Goal: Task Accomplishment & Management: Manage account settings

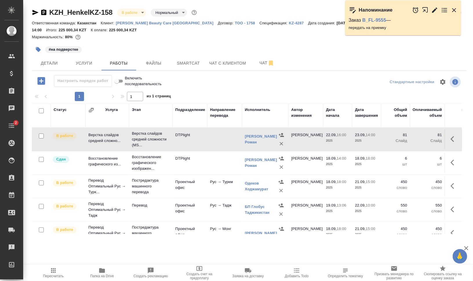
click at [426, 9] on icon "button" at bounding box center [427, 12] width 10 height 10
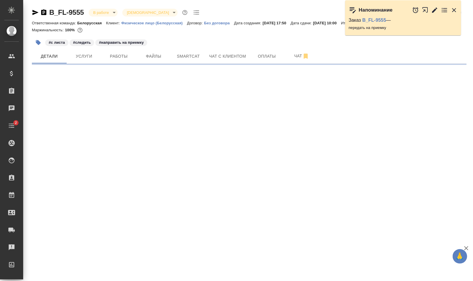
select select "RU"
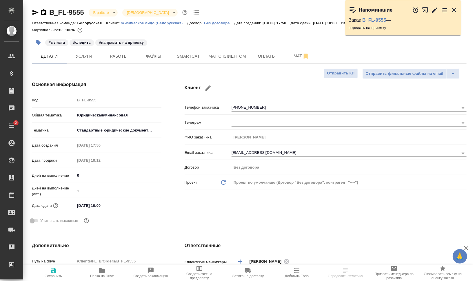
type textarea "x"
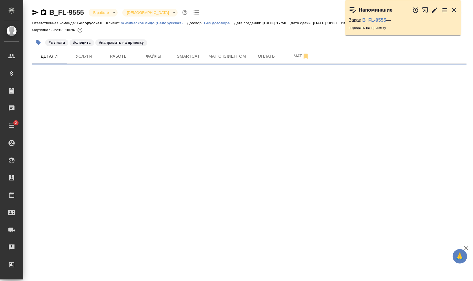
select select "RU"
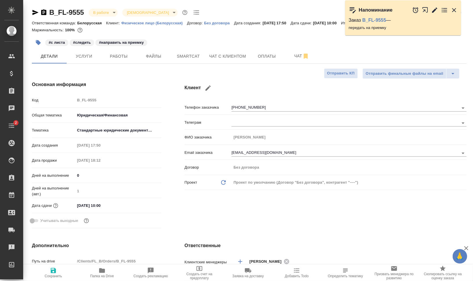
type textarea "x"
click at [117, 57] on span "Работы" at bounding box center [119, 56] width 28 height 7
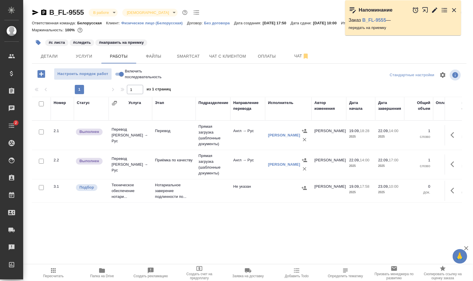
click at [182, 36] on div at bounding box center [249, 35] width 434 height 1
click at [165, 56] on span "Файлы" at bounding box center [154, 56] width 28 height 7
click at [114, 60] on button "Работы" at bounding box center [118, 56] width 35 height 14
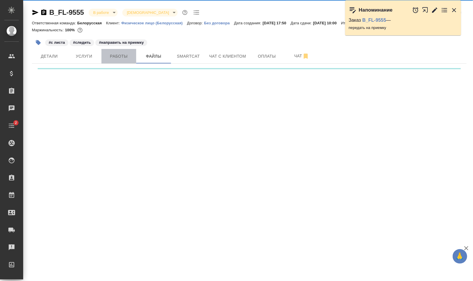
click at [115, 58] on span "Работы" at bounding box center [119, 56] width 28 height 7
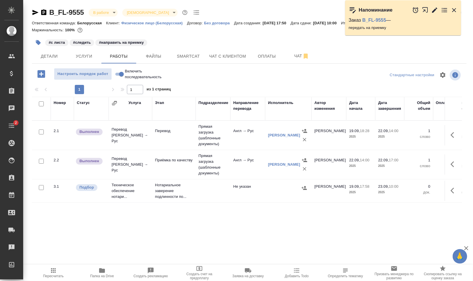
click at [141, 212] on div "Номер Статус Услуга Этап Подразделение Направление перевода Исполнитель Автор и…" at bounding box center [247, 162] width 430 height 130
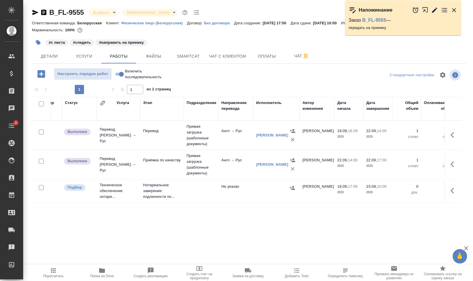
scroll to position [0, 13]
click at [452, 135] on icon "button" at bounding box center [453, 134] width 7 height 7
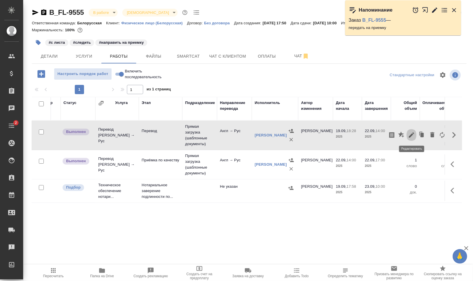
click at [411, 133] on icon "button" at bounding box center [411, 134] width 7 height 7
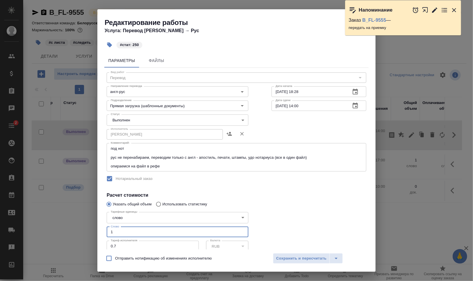
drag, startPoint x: 113, startPoint y: 228, endPoint x: 99, endPoint y: 227, distance: 14.6
click at [99, 227] on div "Параметры Файлы Вид работ Перевод Вид работ Направление перевода англ-рус Напра…" at bounding box center [236, 150] width 278 height 198
type input "250"
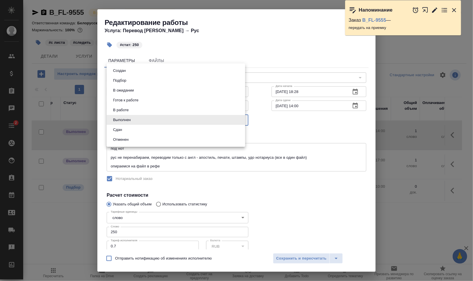
click at [145, 122] on body "🙏 .cls-1 fill:#fff; AWATERA Валеев Динар Клиенты Спецификации Заказы 0 Чаты 2 T…" at bounding box center [236, 163] width 473 height 327
click at [144, 130] on li "Сдан" at bounding box center [176, 130] width 138 height 10
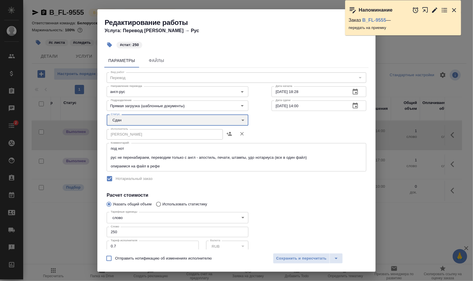
type input "closed"
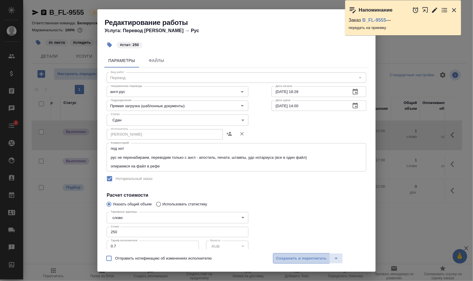
click at [302, 257] on span "Сохранить и пересчитать" at bounding box center [301, 258] width 50 height 7
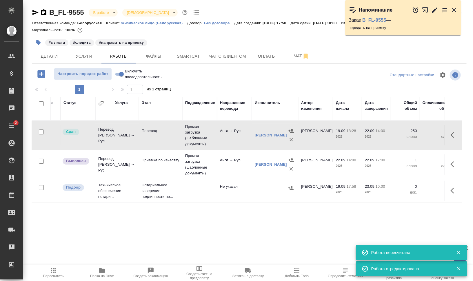
click at [456, 164] on icon "button" at bounding box center [453, 164] width 7 height 7
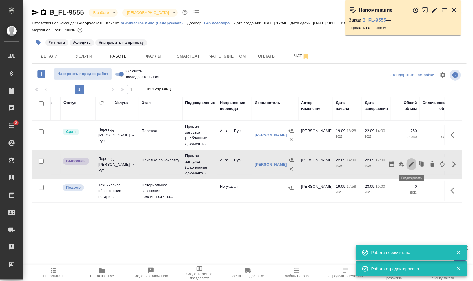
click at [412, 164] on icon "button" at bounding box center [411, 164] width 5 height 5
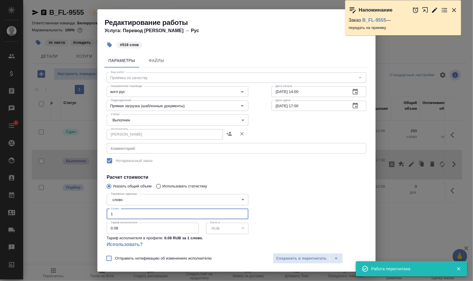
drag, startPoint x: 119, startPoint y: 213, endPoint x: 144, endPoint y: 221, distance: 27.0
click at [100, 211] on div "Параметры Файлы Вид работ Приёмка по качеству Вид работ Направление перевода ан…" at bounding box center [236, 150] width 278 height 198
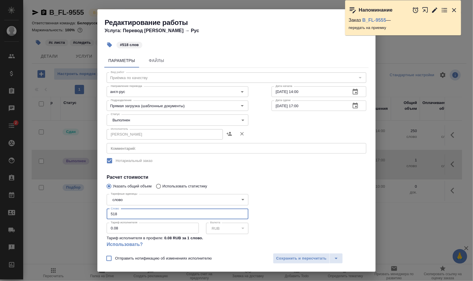
type input "518"
click at [170, 122] on body "🙏 .cls-1 fill:#fff; AWATERA Валеев Динар Клиенты Спецификации Заказы 0 Чаты 2 T…" at bounding box center [236, 163] width 473 height 327
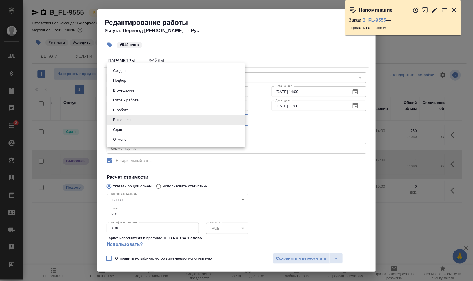
click at [163, 127] on li "Сдан" at bounding box center [176, 130] width 138 height 10
type input "closed"
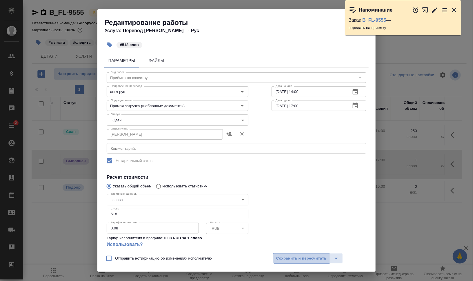
click at [301, 259] on span "Сохранить и пересчитать" at bounding box center [301, 258] width 50 height 7
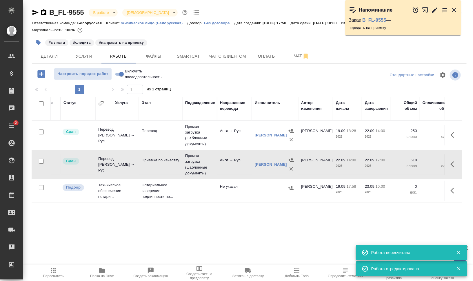
click at [99, 273] on icon "button" at bounding box center [101, 270] width 7 height 7
click at [43, 10] on icon "button" at bounding box center [43, 12] width 5 height 6
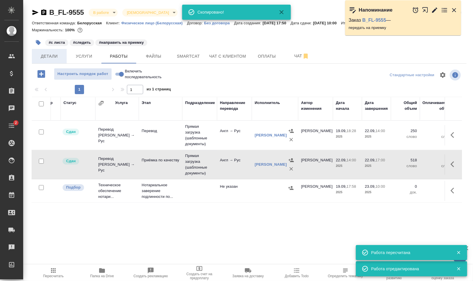
drag, startPoint x: 42, startPoint y: 57, endPoint x: 42, endPoint y: 50, distance: 6.7
click at [42, 57] on span "Детали" at bounding box center [49, 56] width 28 height 7
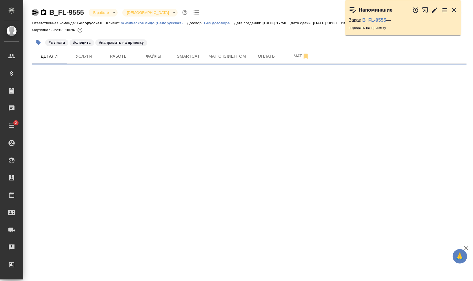
click at [34, 13] on icon "button" at bounding box center [35, 12] width 6 height 5
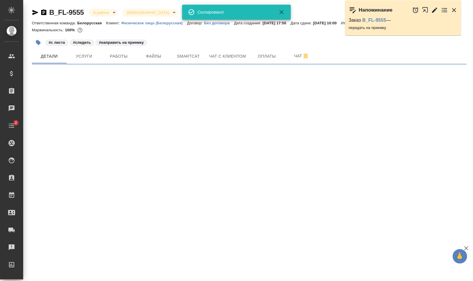
select select "RU"
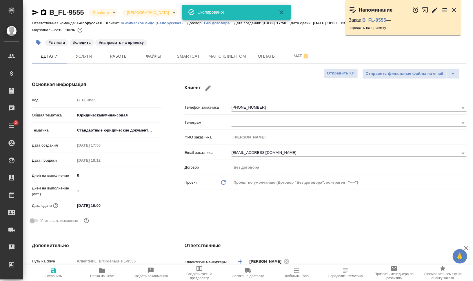
type textarea "x"
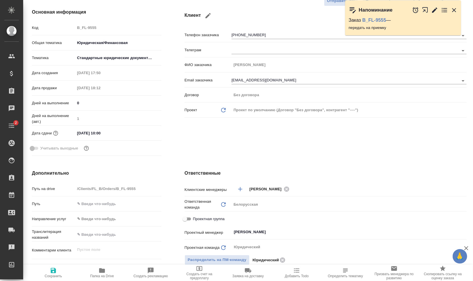
scroll to position [145, 0]
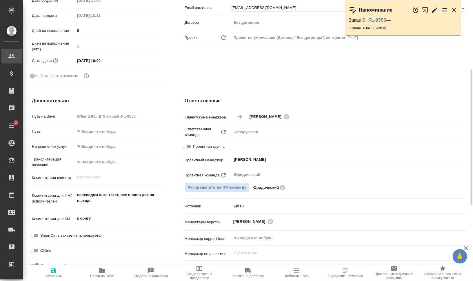
type textarea "x"
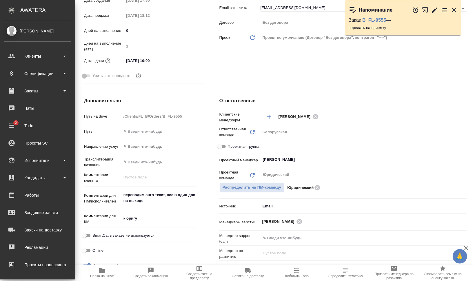
type textarea "x"
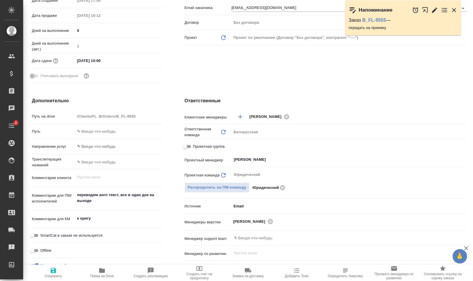
type textarea "x"
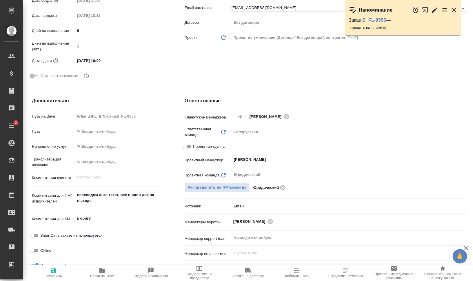
type textarea "x"
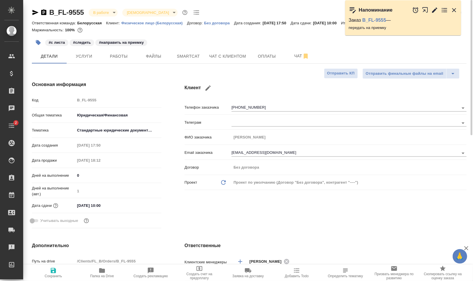
click at [43, 12] on icon "button" at bounding box center [43, 12] width 7 height 7
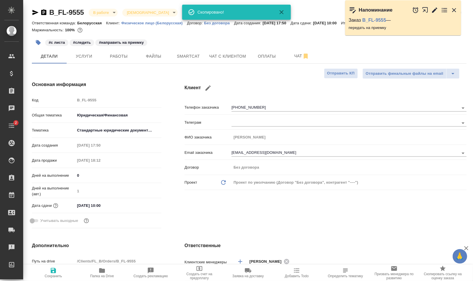
type textarea "x"
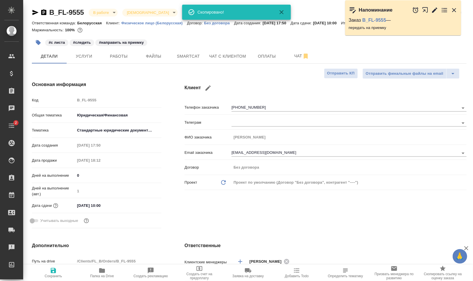
type textarea "x"
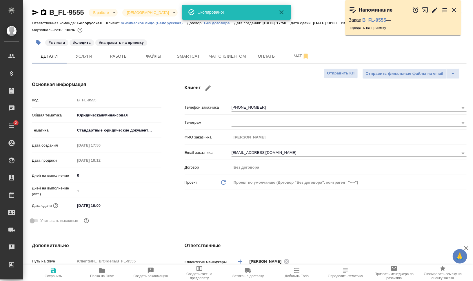
type textarea "x"
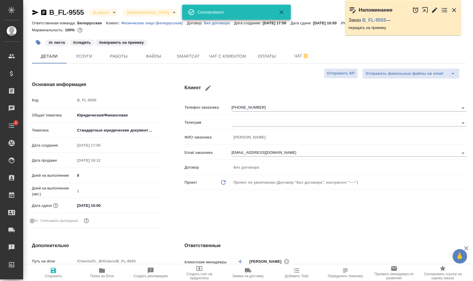
type textarea "x"
click at [102, 13] on body "🙏 .cls-1 fill:#fff; AWATERA Валеев Динар Клиенты Спецификации Заказы 0 Чаты 2 T…" at bounding box center [236, 163] width 473 height 327
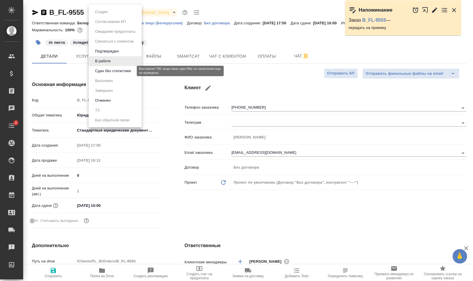
click at [111, 72] on button "Сдан без статистики" at bounding box center [112, 71] width 39 height 6
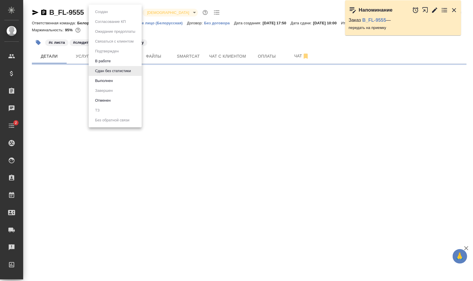
click at [117, 12] on body "🙏 .cls-1 fill:#fff; AWATERA Валеев Динар Клиенты Спецификации Заказы 0 Чаты 2 T…" at bounding box center [236, 163] width 473 height 327
click at [124, 83] on li "Выполнен" at bounding box center [115, 81] width 53 height 10
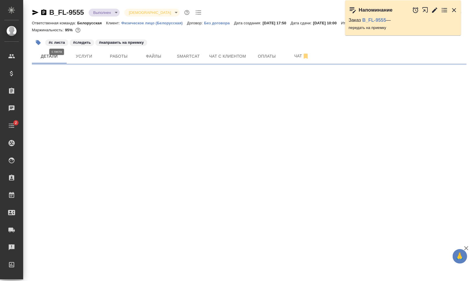
click at [29, 43] on div "B_FL-9555 Выполнен completed Святая троица holyTrinity Кратко детали заказа Отв…" at bounding box center [249, 34] width 441 height 68
select select "RU"
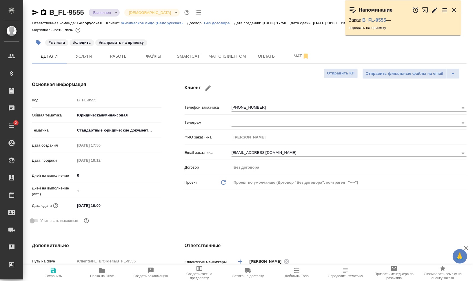
type textarea "x"
click at [34, 43] on button "button" at bounding box center [38, 42] width 13 height 13
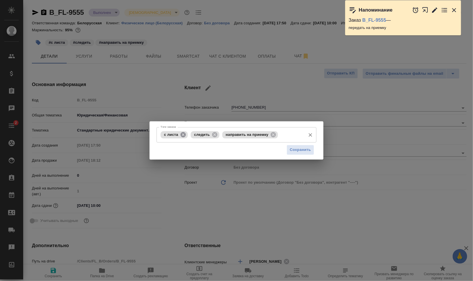
click at [180, 135] on icon at bounding box center [183, 134] width 6 height 6
click at [186, 134] on icon at bounding box center [184, 134] width 5 height 5
click at [210, 134] on icon at bounding box center [211, 134] width 5 height 5
click at [298, 148] on span "Сохранить" at bounding box center [300, 149] width 21 height 7
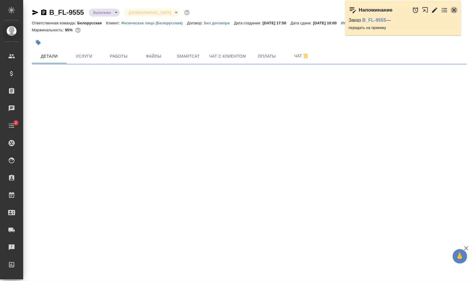
click at [453, 9] on icon "button" at bounding box center [454, 10] width 4 height 4
drag, startPoint x: 455, startPoint y: 10, endPoint x: 453, endPoint y: 11, distance: 3.2
click at [455, 10] on icon "button" at bounding box center [453, 10] width 7 height 7
select select "RU"
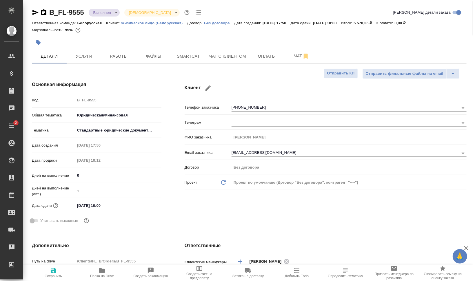
type textarea "x"
click at [109, 54] on span "Работы" at bounding box center [119, 56] width 28 height 7
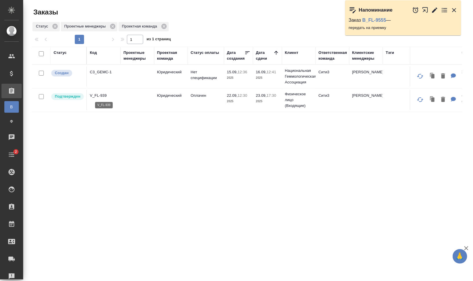
click at [104, 96] on p "V_FL-939" at bounding box center [104, 96] width 28 height 6
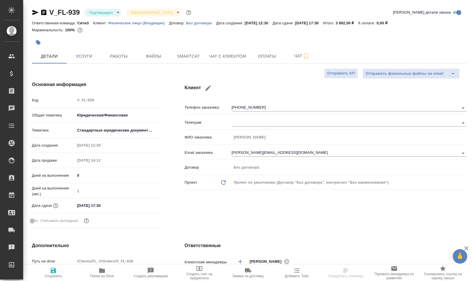
select select "RU"
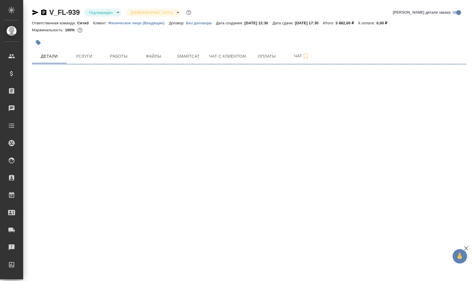
select select "RU"
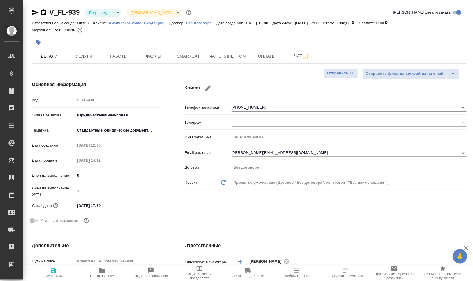
type textarea "x"
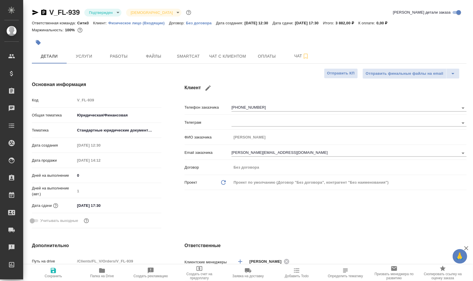
type textarea "x"
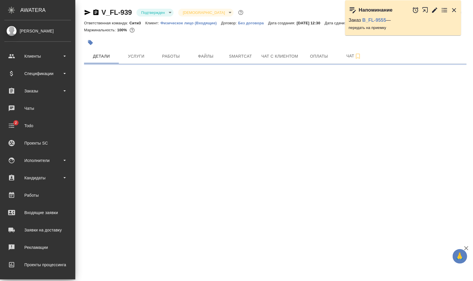
select select "RU"
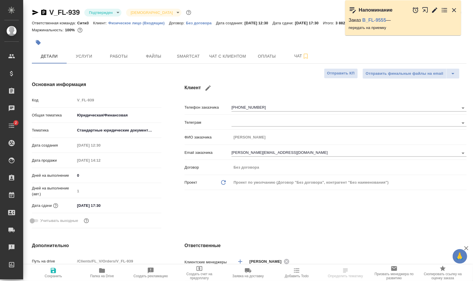
type textarea "x"
click at [43, 12] on icon "button" at bounding box center [43, 12] width 5 height 6
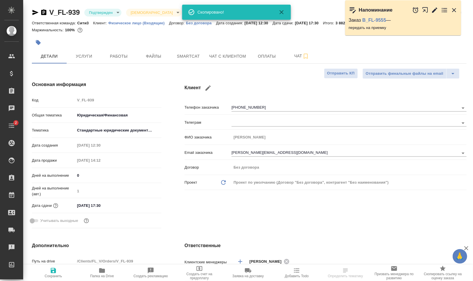
type textarea "x"
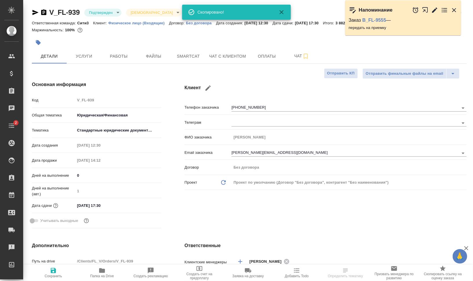
type textarea "x"
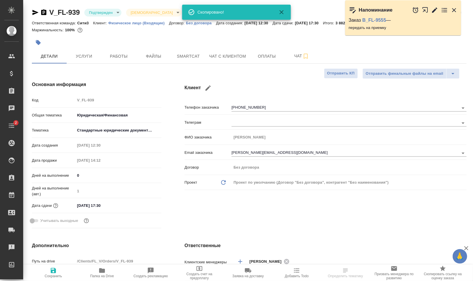
type textarea "x"
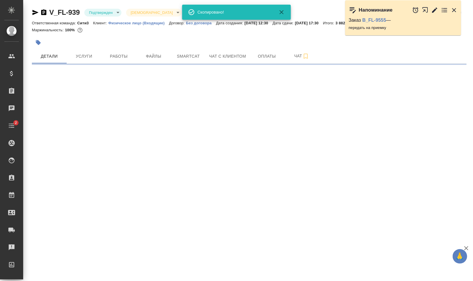
scroll to position [67, 0]
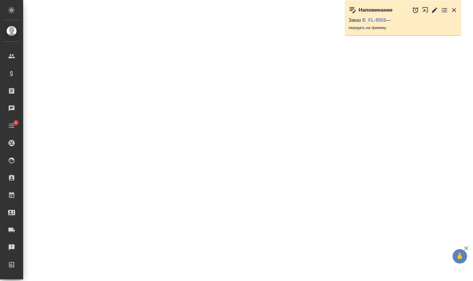
select select "RU"
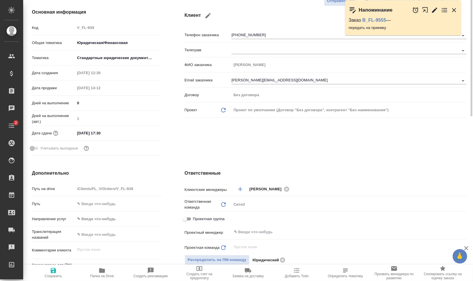
scroll to position [36, 0]
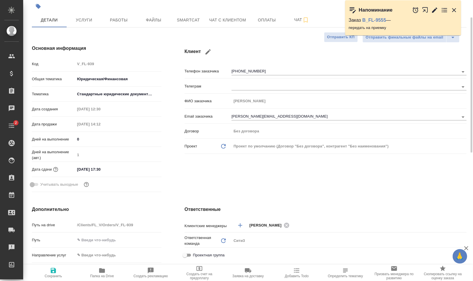
type textarea "x"
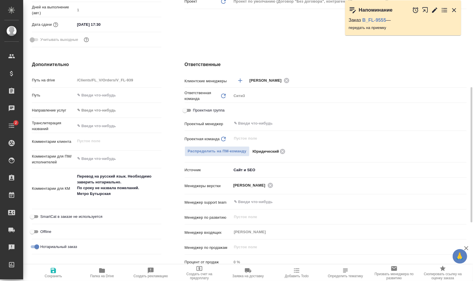
click at [272, 112] on div "Проектная группа" at bounding box center [325, 110] width 282 height 10
click at [280, 125] on input "text" at bounding box center [339, 123] width 212 height 7
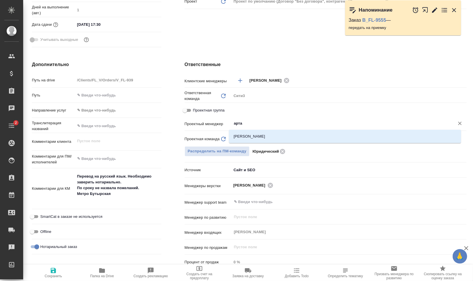
type input "артак"
click at [267, 135] on li "Баданян Артак" at bounding box center [345, 136] width 232 height 10
type textarea "x"
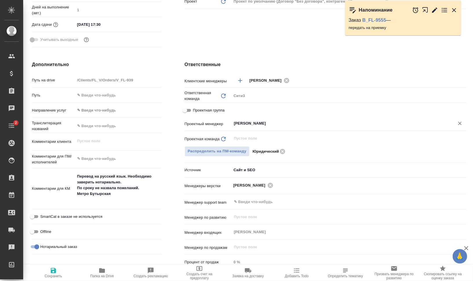
type input "Баданян Артак"
click at [50, 273] on icon "button" at bounding box center [53, 270] width 7 height 7
type textarea "x"
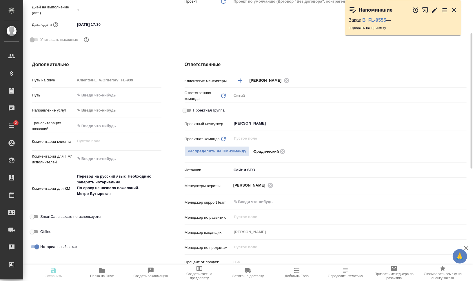
type textarea "x"
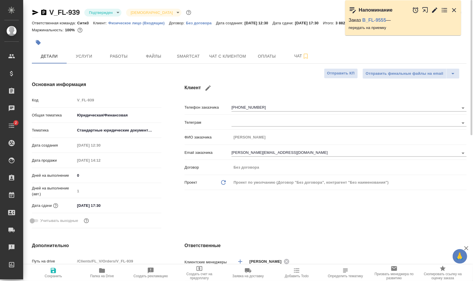
type textarea "x"
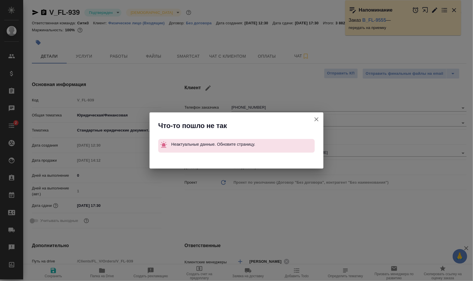
click at [318, 118] on icon "button" at bounding box center [316, 119] width 7 height 7
type textarea "x"
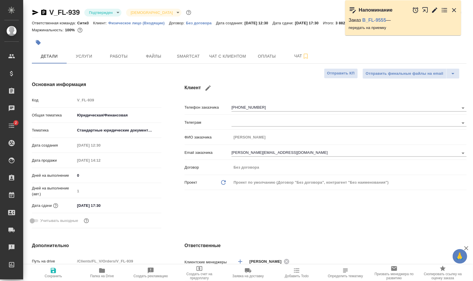
type textarea "x"
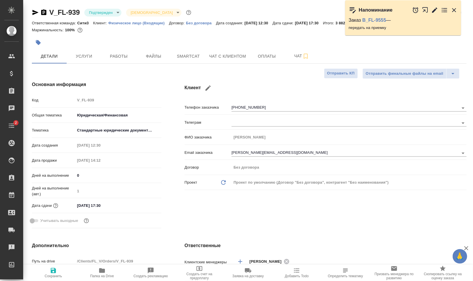
type textarea "x"
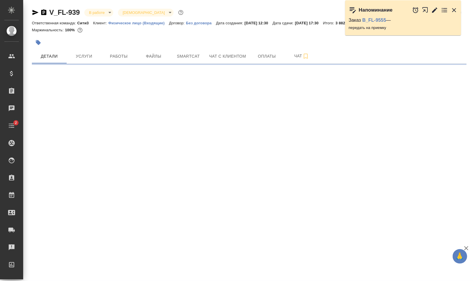
select select "RU"
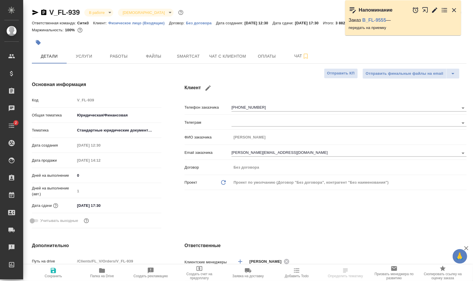
type textarea "x"
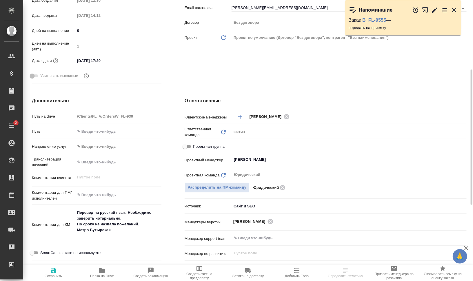
scroll to position [181, 0]
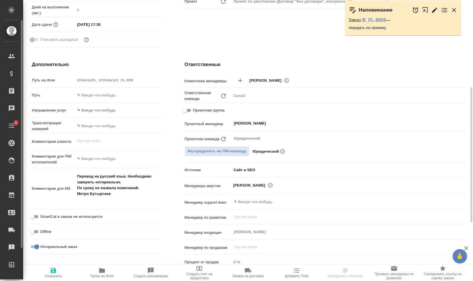
type textarea "x"
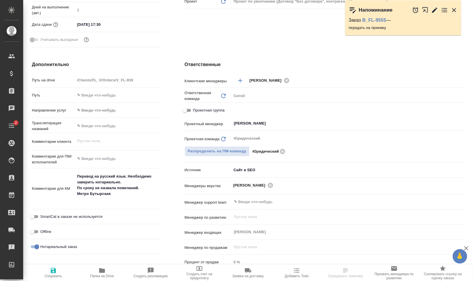
type textarea "x"
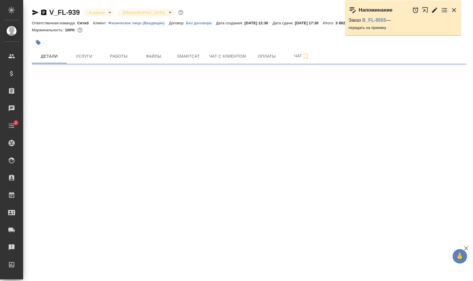
select select "RU"
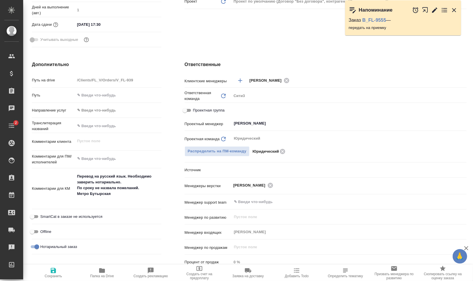
type textarea "x"
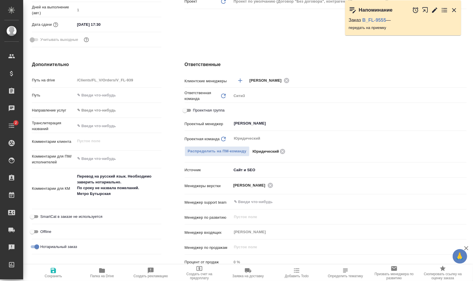
type textarea "x"
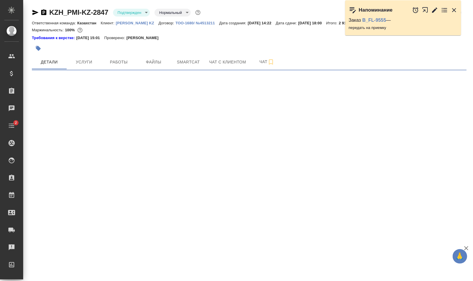
select select "RU"
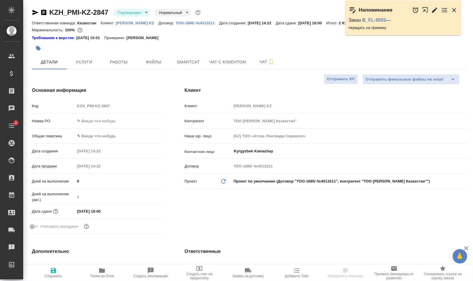
type textarea "x"
click at [35, 12] on icon "button" at bounding box center [35, 12] width 6 height 5
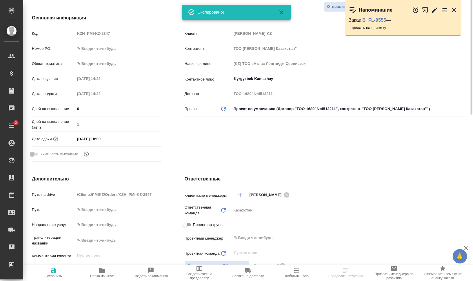
scroll to position [181, 0]
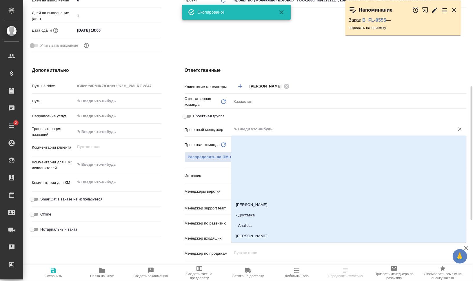
click at [290, 127] on input "text" at bounding box center [339, 129] width 212 height 7
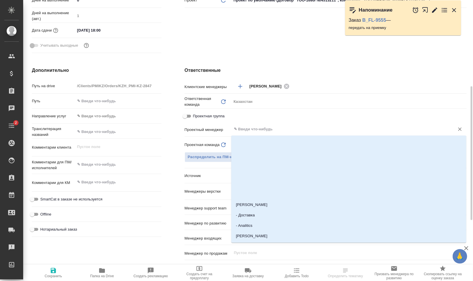
type textarea "x"
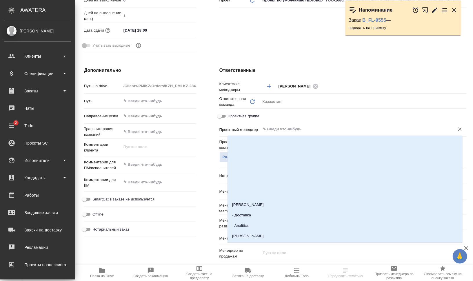
type textarea "x"
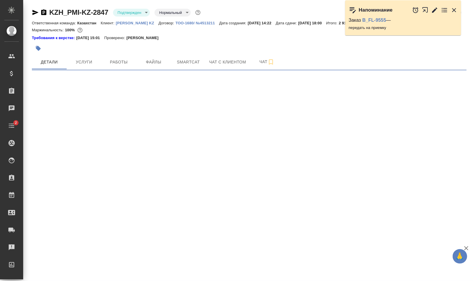
select select "RU"
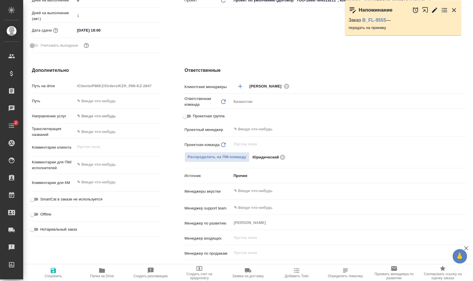
type textarea "x"
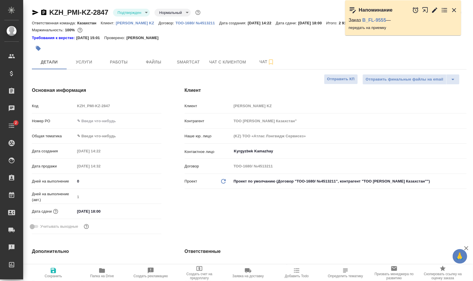
type textarea "x"
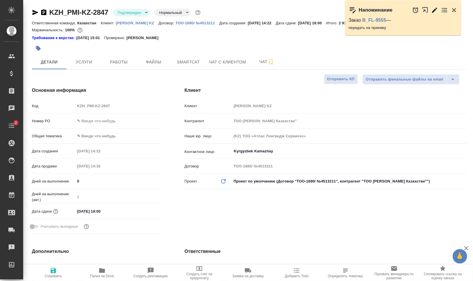
type textarea "x"
click at [35, 15] on icon "button" at bounding box center [35, 12] width 7 height 7
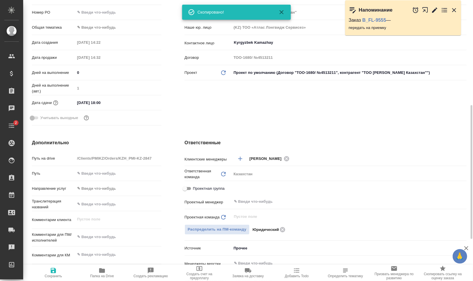
scroll to position [145, 0]
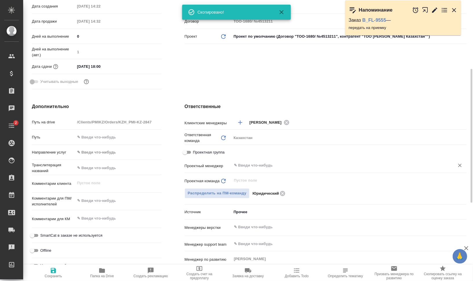
click at [264, 162] on input "text" at bounding box center [339, 165] width 212 height 7
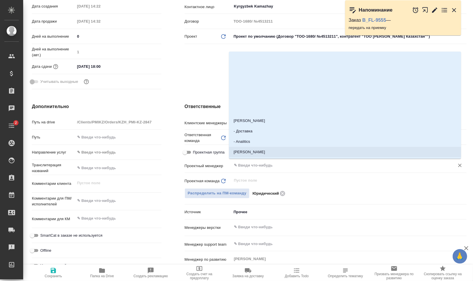
click at [256, 167] on input "text" at bounding box center [339, 165] width 212 height 7
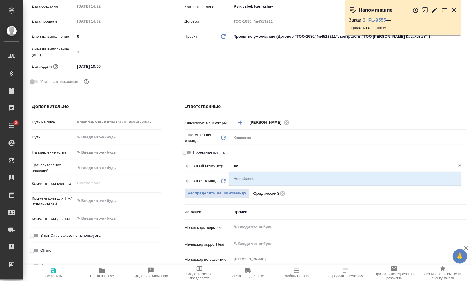
type input "ь"
type textarea "x"
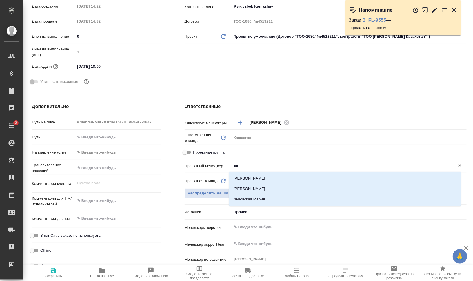
type input "ь"
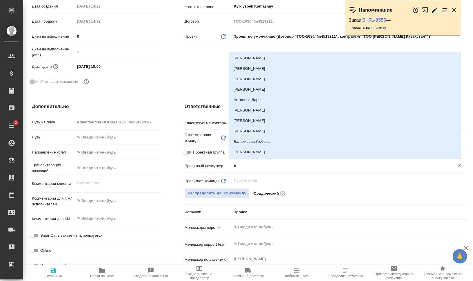
type textarea "x"
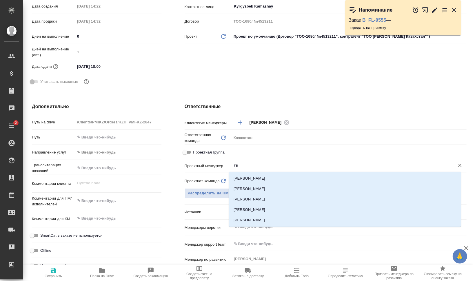
type input "т"
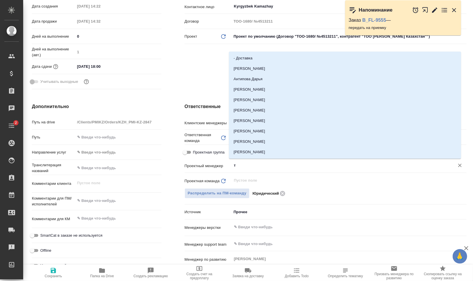
type textarea "x"
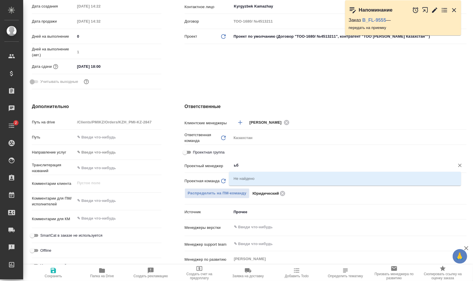
type input "ь"
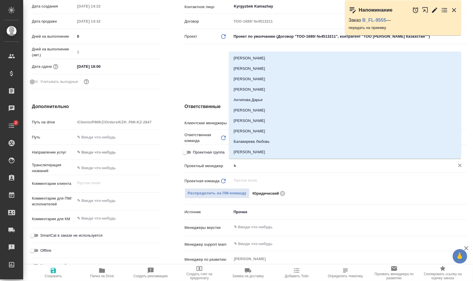
type textarea "x"
type input "баб"
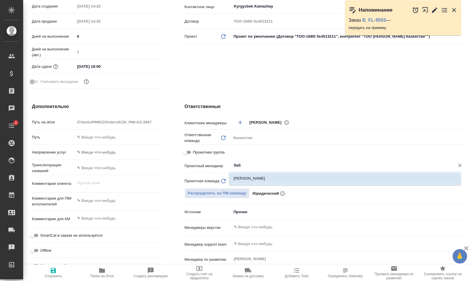
click at [265, 174] on li "[PERSON_NAME]" at bounding box center [345, 178] width 232 height 10
type textarea "x"
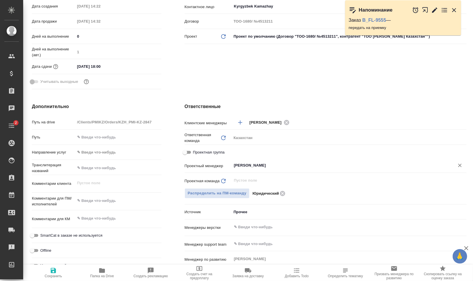
type input "Бабкина Анастасия"
click at [58, 271] on span "Сохранить" at bounding box center [53, 272] width 42 height 11
type textarea "x"
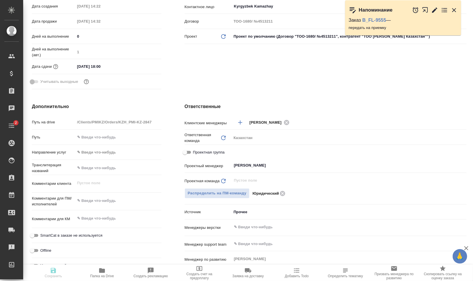
type textarea "x"
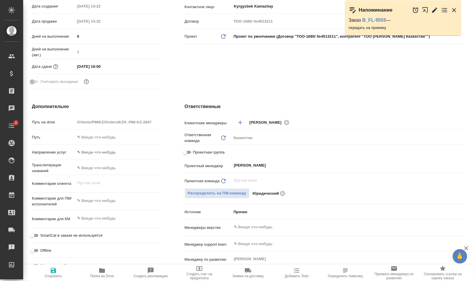
type textarea "x"
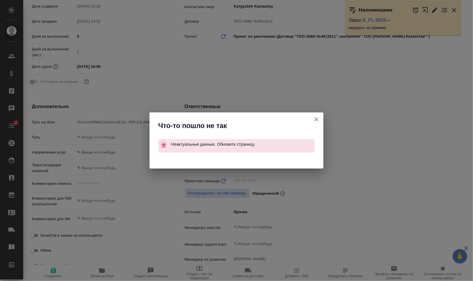
click at [316, 117] on icon "button" at bounding box center [316, 119] width 7 height 7
type textarea "x"
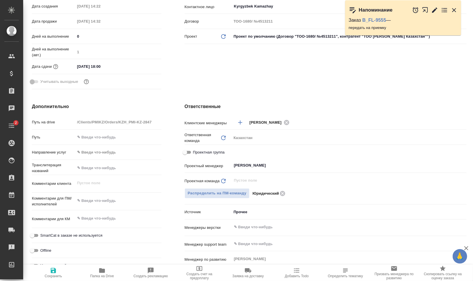
type textarea "x"
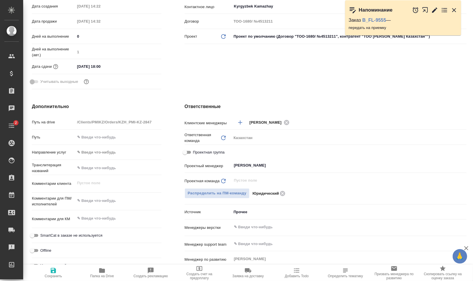
type textarea "x"
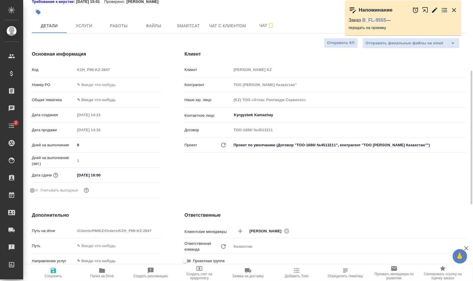
scroll to position [0, 0]
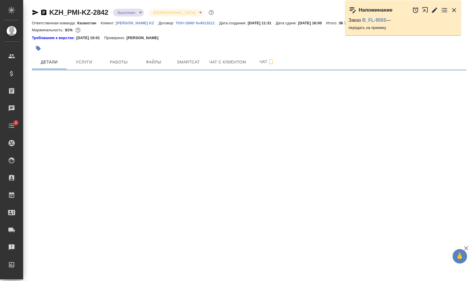
select select "RU"
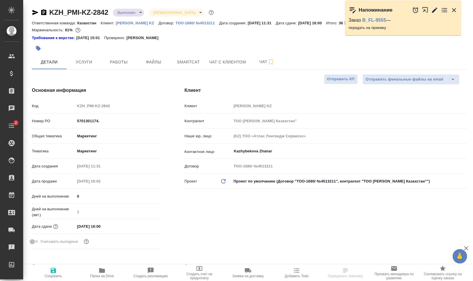
type textarea "x"
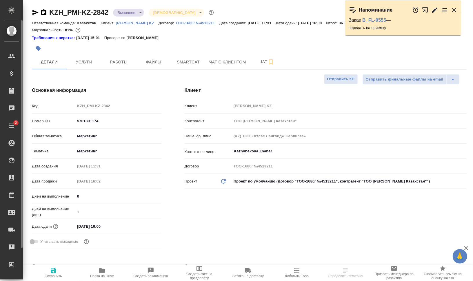
type textarea "x"
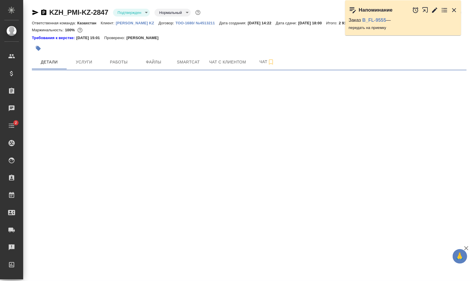
select select "RU"
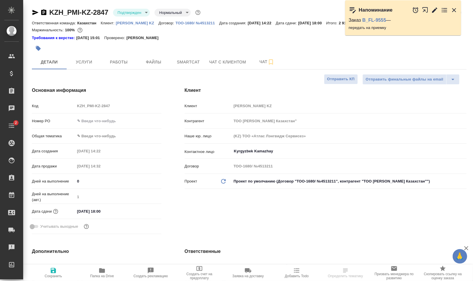
type textarea "x"
click at [34, 12] on icon "button" at bounding box center [35, 12] width 7 height 7
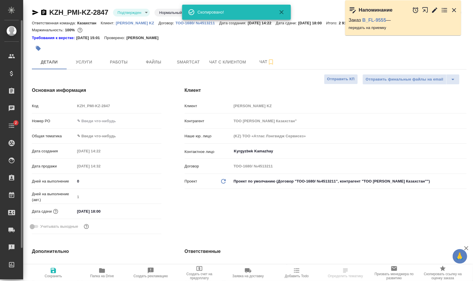
type textarea "x"
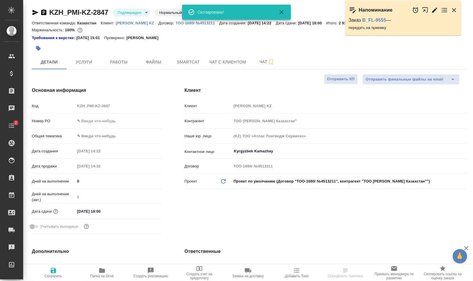
type textarea "x"
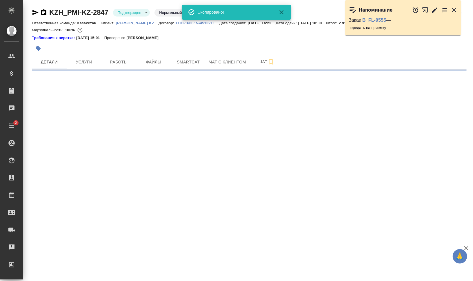
select select "RU"
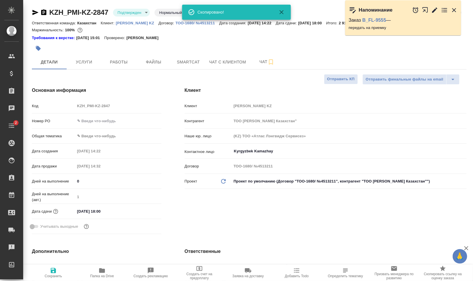
type textarea "x"
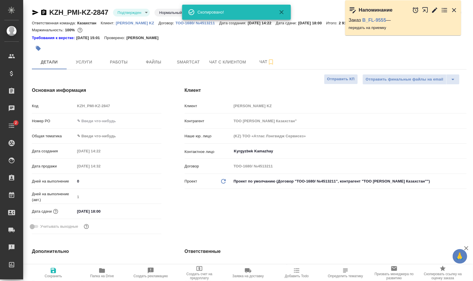
type textarea "x"
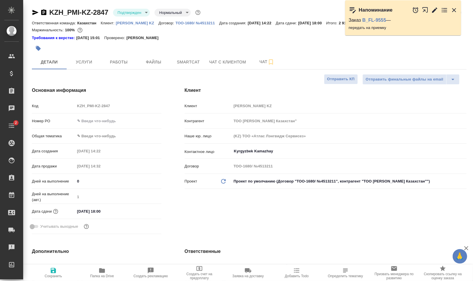
type textarea "x"
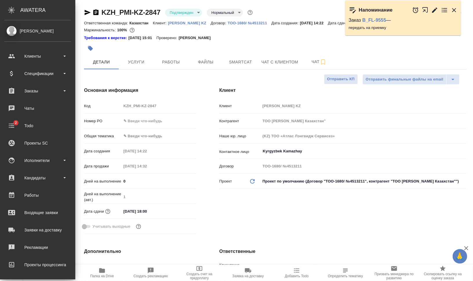
type textarea "x"
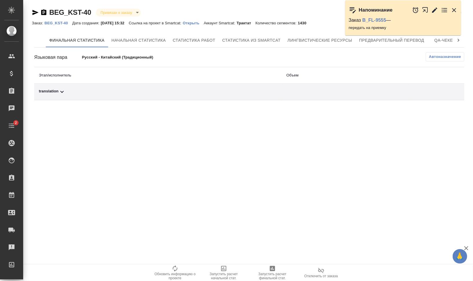
click at [53, 90] on div "translation" at bounding box center [158, 91] width 238 height 7
click at [65, 111] on p "[PERSON_NAME]" at bounding box center [55, 111] width 32 height 4
click at [62, 22] on p "BEG_KST-40" at bounding box center [58, 23] width 28 height 4
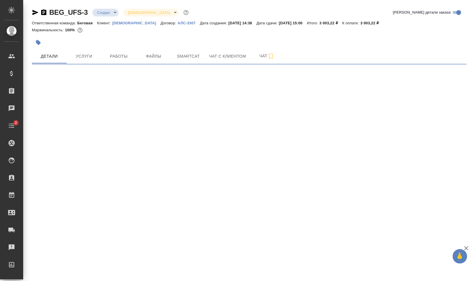
select select "RU"
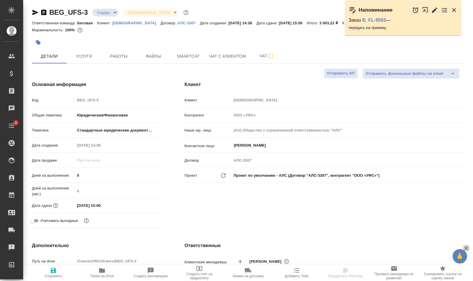
click at [465, 251] on icon "button" at bounding box center [465, 248] width 7 height 7
type textarea "x"
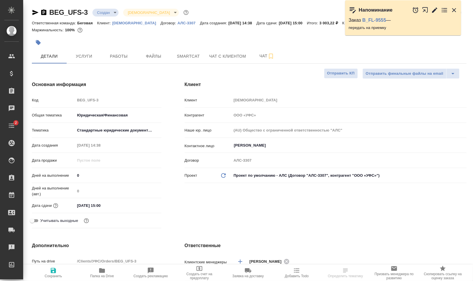
type textarea "x"
click at [43, 13] on icon "button" at bounding box center [43, 12] width 5 height 6
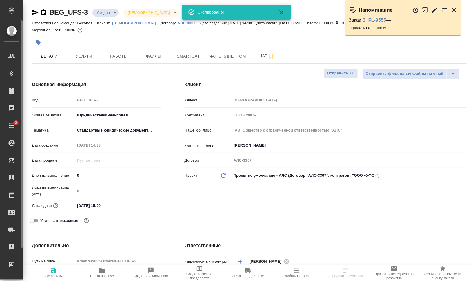
type textarea "x"
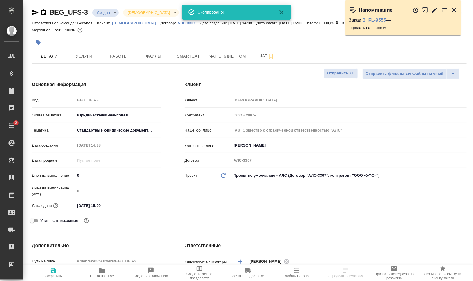
type textarea "x"
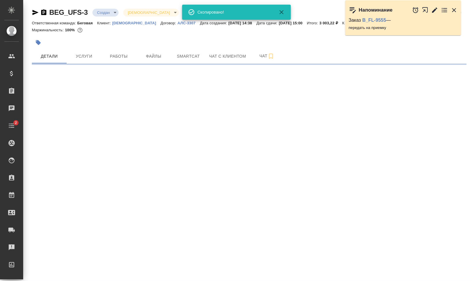
select select "RU"
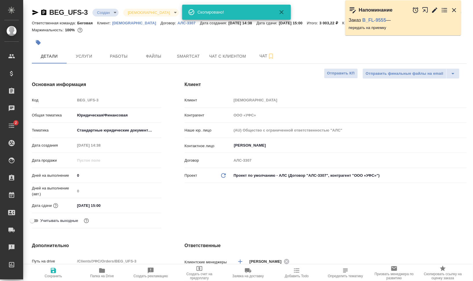
type textarea "x"
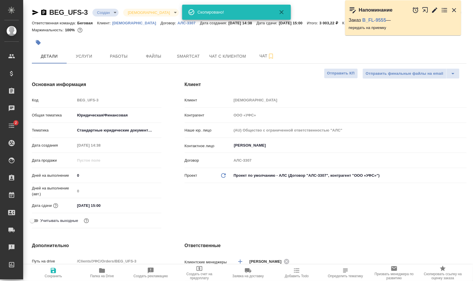
type textarea "x"
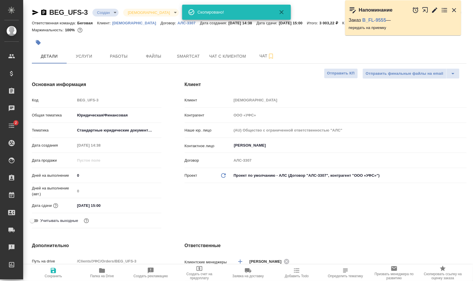
type textarea "x"
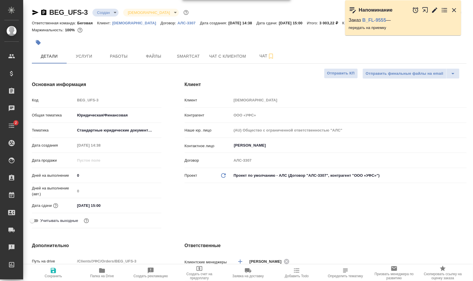
type textarea "x"
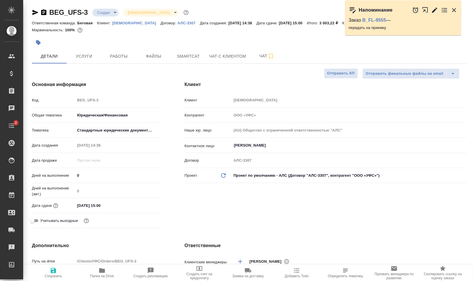
type textarea "x"
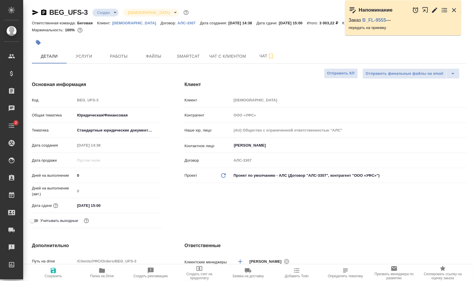
type textarea "x"
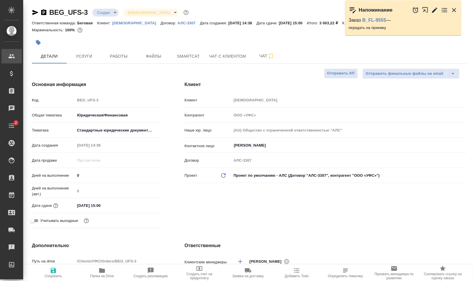
type textarea "x"
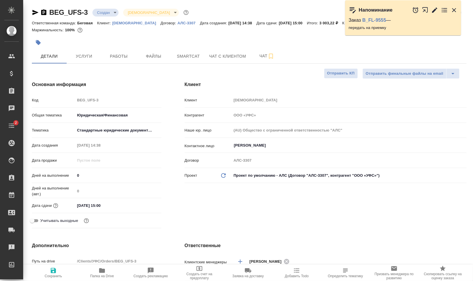
type textarea "x"
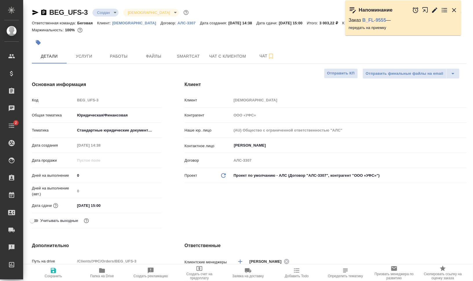
type textarea "x"
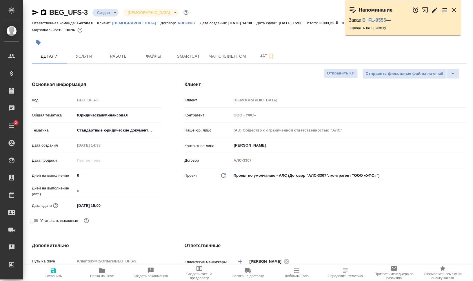
type textarea "x"
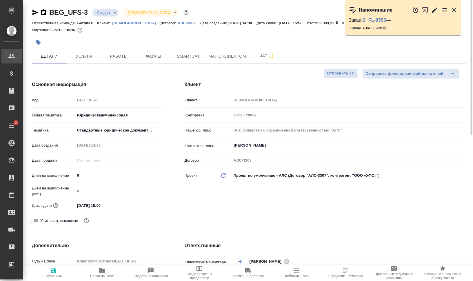
type textarea "x"
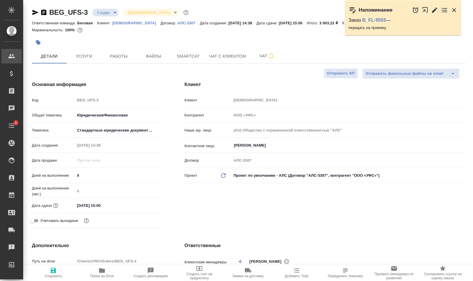
type textarea "x"
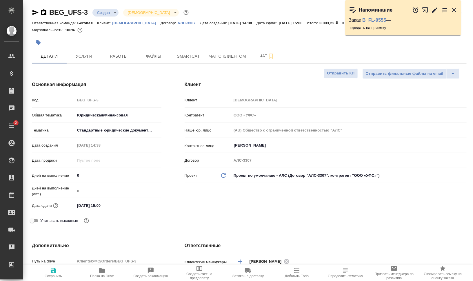
type textarea "x"
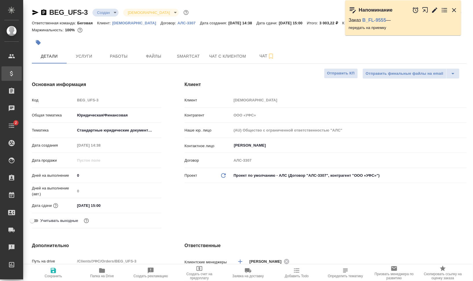
type textarea "x"
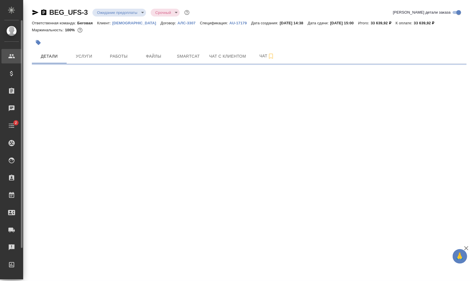
select select "RU"
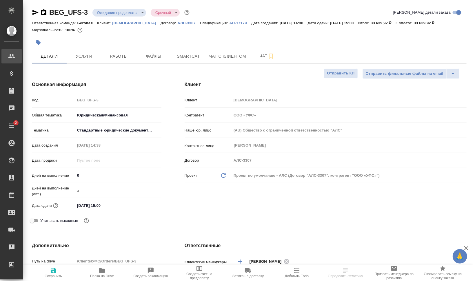
type textarea "x"
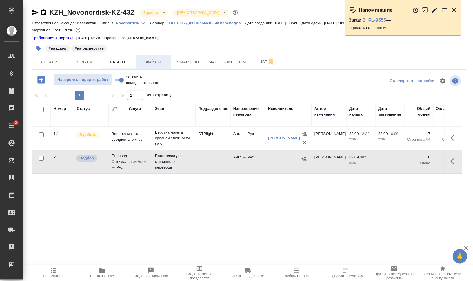
click at [148, 62] on span "Файлы" at bounding box center [154, 61] width 28 height 7
click at [111, 61] on span "Работы" at bounding box center [119, 61] width 28 height 7
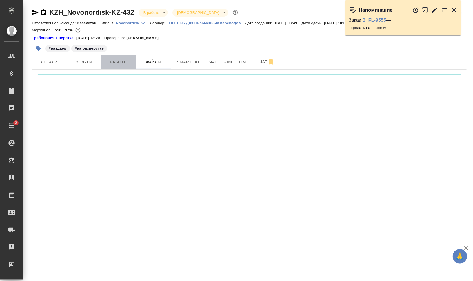
click at [112, 59] on span "Работы" at bounding box center [119, 61] width 28 height 7
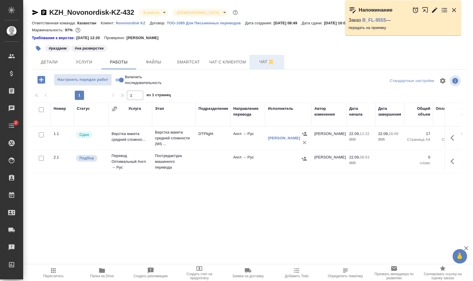
click at [257, 63] on span "Чат" at bounding box center [267, 61] width 28 height 7
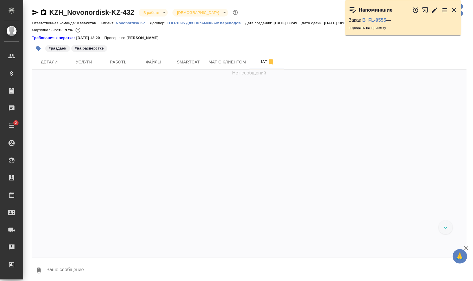
scroll to position [886, 0]
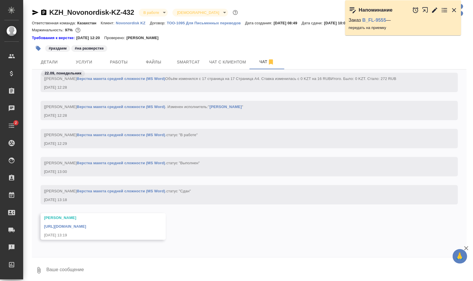
click at [86, 226] on link "https://drive.awatera.com/apps/files/files/10422627?dir=/Shares/Novonordisk%20K…" at bounding box center [65, 226] width 42 height 4
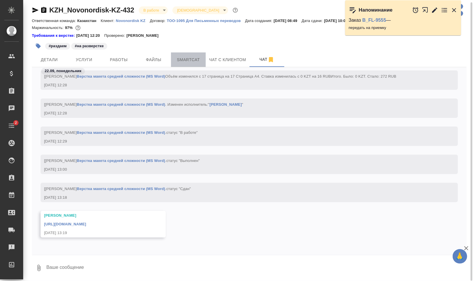
click at [180, 58] on span "Smartcat" at bounding box center [188, 59] width 28 height 7
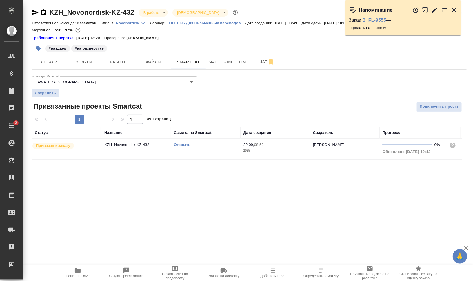
click at [180, 145] on link "Открыть" at bounding box center [182, 144] width 17 height 4
click at [184, 145] on link "Открыть" at bounding box center [182, 144] width 17 height 4
click at [36, 48] on icon "button" at bounding box center [38, 48] width 6 height 6
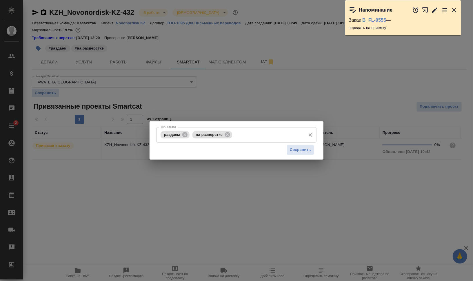
click at [229, 135] on icon at bounding box center [227, 134] width 6 height 6
drag, startPoint x: 298, startPoint y: 149, endPoint x: 294, endPoint y: 146, distance: 4.9
click at [298, 149] on span "Сохранить" at bounding box center [300, 149] width 21 height 7
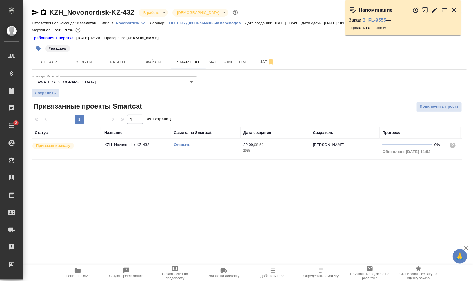
click at [185, 151] on td "Открыть" at bounding box center [205, 149] width 69 height 20
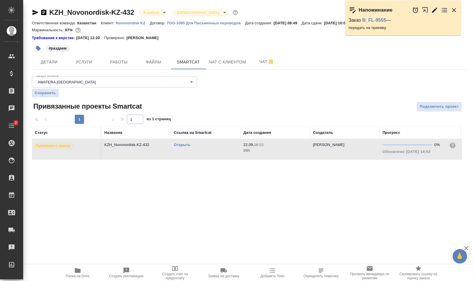
click at [185, 151] on td "Открыть" at bounding box center [205, 149] width 69 height 20
click at [455, 8] on icon "button" at bounding box center [454, 10] width 4 height 4
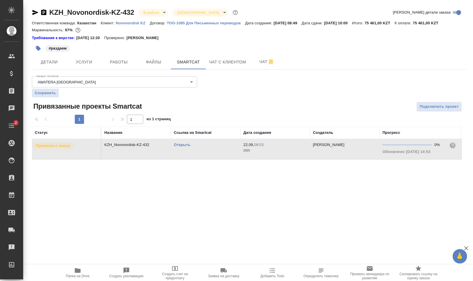
click at [177, 143] on link "Открыть" at bounding box center [182, 144] width 17 height 4
click at [183, 144] on link "Открыть" at bounding box center [182, 144] width 17 height 4
click at [181, 143] on link "Открыть" at bounding box center [182, 144] width 17 height 4
click at [123, 65] on button "Работы" at bounding box center [118, 62] width 35 height 14
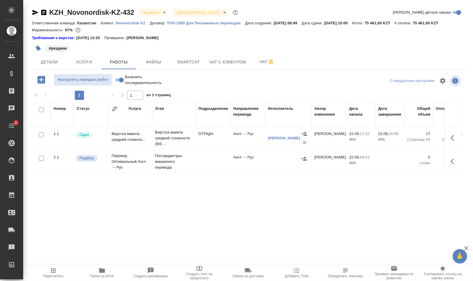
click at [199, 32] on div "Маржинальность: 97%" at bounding box center [249, 30] width 434 height 8
click at [76, 61] on span "Услуги" at bounding box center [84, 61] width 28 height 7
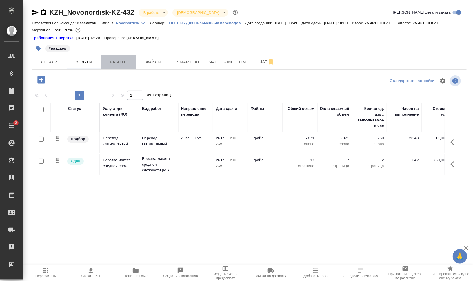
click at [118, 62] on span "Работы" at bounding box center [119, 61] width 28 height 7
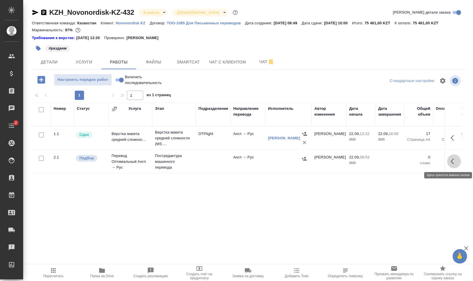
click at [457, 161] on icon "button" at bounding box center [453, 161] width 7 height 7
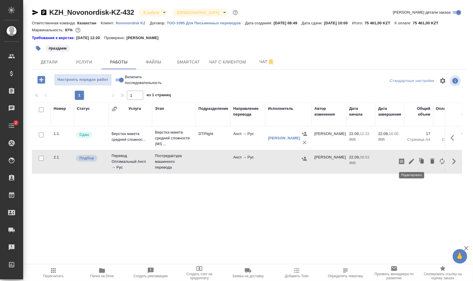
click at [413, 161] on icon "button" at bounding box center [411, 161] width 7 height 7
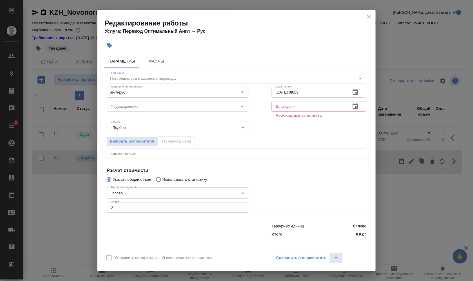
click at [301, 108] on input "text" at bounding box center [308, 106] width 74 height 10
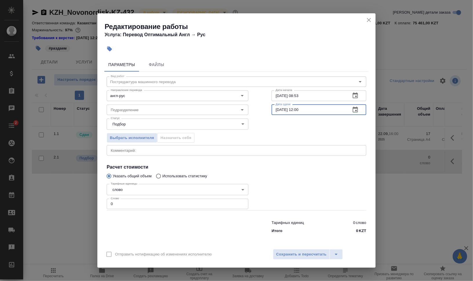
click at [300, 110] on input "25.09.2025 12:00" at bounding box center [308, 110] width 74 height 10
type input "25.09.2025 14:00"
drag, startPoint x: 296, startPoint y: 96, endPoint x: 345, endPoint y: 97, distance: 49.2
click at [336, 96] on input "22.09.2025 08:53" at bounding box center [308, 95] width 74 height 10
type input "22.09.2025 15:04"
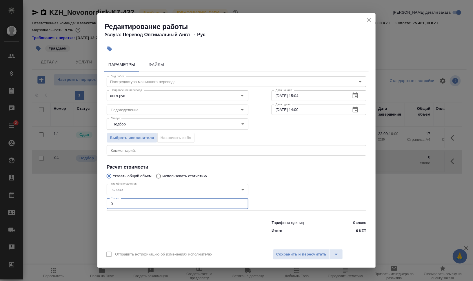
drag, startPoint x: 128, startPoint y: 201, endPoint x: 131, endPoint y: 203, distance: 3.5
click at [108, 200] on input "0" at bounding box center [178, 204] width 142 height 10
type input "2"
click at [140, 105] on div "Подразделение" at bounding box center [178, 110] width 142 height 10
type input "5200"
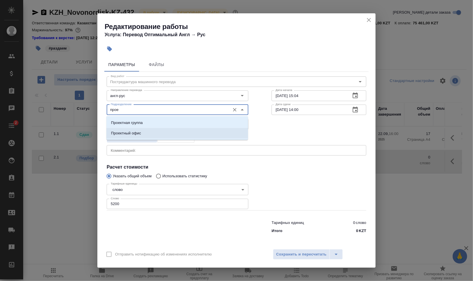
click at [157, 133] on li "Проектный офис" at bounding box center [177, 133] width 142 height 10
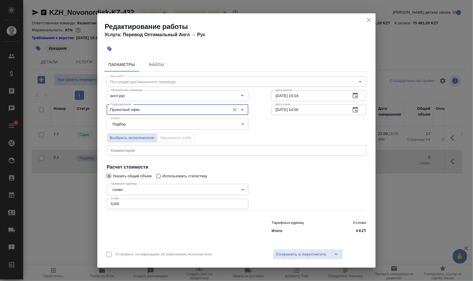
type input "Проектный офис"
click at [298, 130] on div "Выбрать исполнителя Назначить себя" at bounding box center [236, 136] width 283 height 35
click at [303, 248] on div "Отправить нотификацию об изменениях исполнителю Сохранить и пересчитать" at bounding box center [236, 256] width 278 height 22
click at [324, 252] on span "Сохранить и пересчитать" at bounding box center [301, 254] width 50 height 7
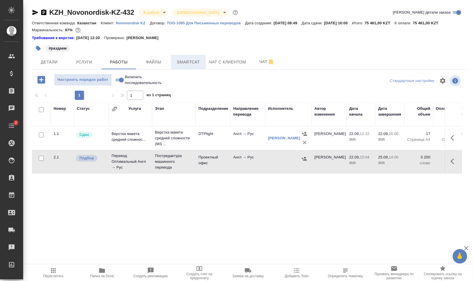
click at [182, 65] on span "Smartcat" at bounding box center [188, 61] width 28 height 7
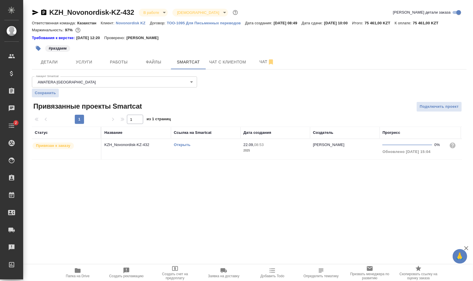
click at [186, 149] on td "Открыть" at bounding box center [205, 149] width 69 height 20
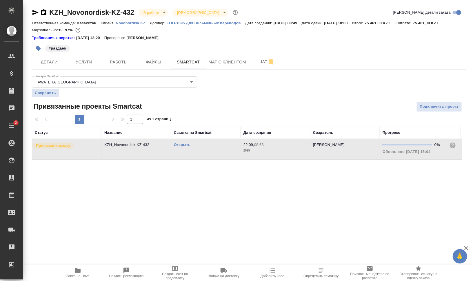
click at [186, 149] on td "Открыть" at bounding box center [205, 149] width 69 height 20
click at [76, 270] on icon "button" at bounding box center [78, 270] width 6 height 5
click at [120, 63] on span "Работы" at bounding box center [119, 61] width 28 height 7
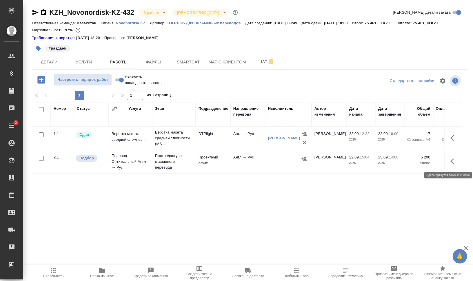
click at [454, 162] on icon "button" at bounding box center [453, 161] width 7 height 7
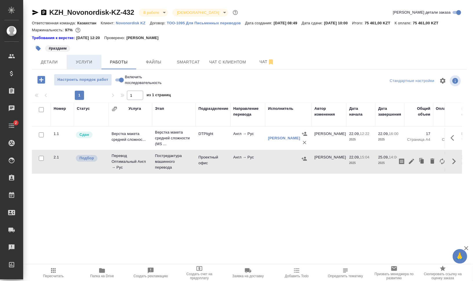
click at [90, 60] on span "Услуги" at bounding box center [84, 61] width 28 height 7
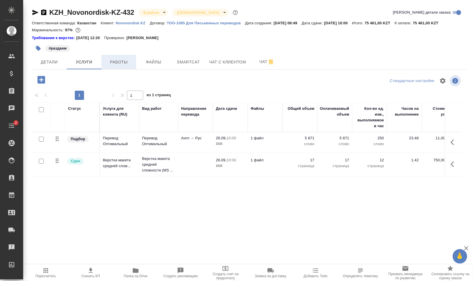
click at [118, 61] on span "Работы" at bounding box center [119, 61] width 28 height 7
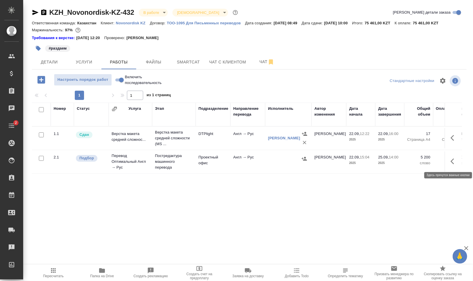
click at [452, 161] on icon "button" at bounding box center [453, 161] width 7 height 7
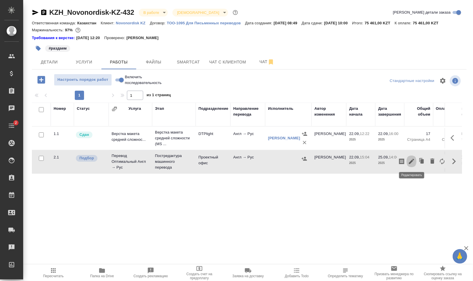
click at [413, 159] on icon "button" at bounding box center [411, 161] width 5 height 5
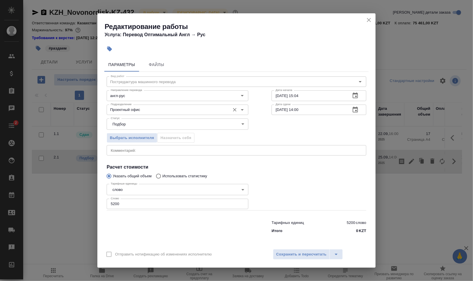
click at [149, 109] on input "Проектный офис" at bounding box center [167, 109] width 119 height 7
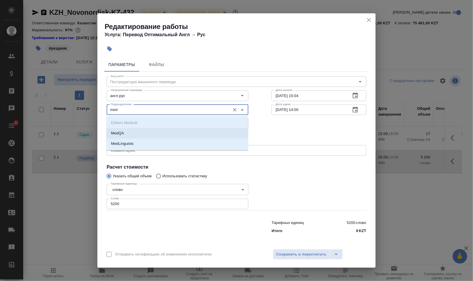
click at [155, 139] on li "MedLinguists" at bounding box center [177, 143] width 142 height 10
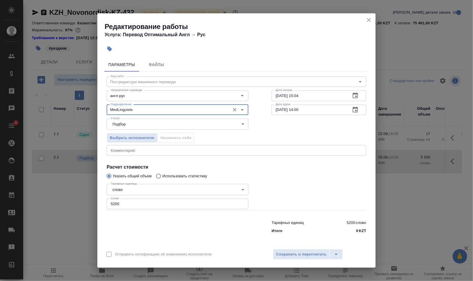
type input "MedLinguists"
click at [272, 193] on div at bounding box center [319, 196] width 118 height 52
click at [292, 257] on span "Сохранить и пересчитать" at bounding box center [301, 254] width 50 height 7
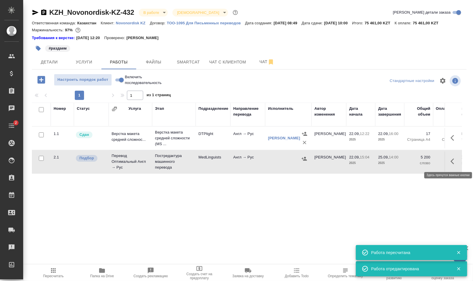
click at [454, 164] on icon "button" at bounding box center [453, 161] width 7 height 7
click at [411, 160] on icon "button" at bounding box center [411, 161] width 5 height 5
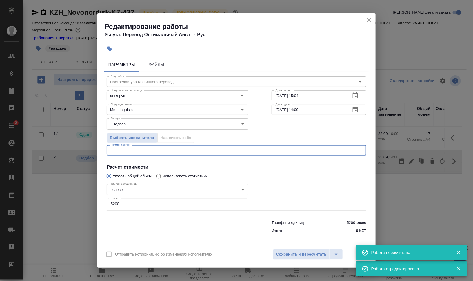
click at [240, 150] on textarea at bounding box center [236, 150] width 251 height 4
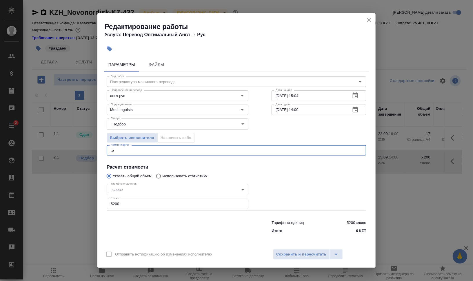
type textarea ","
type textarea "будет двуяз макет"
click at [317, 196] on div at bounding box center [319, 196] width 118 height 52
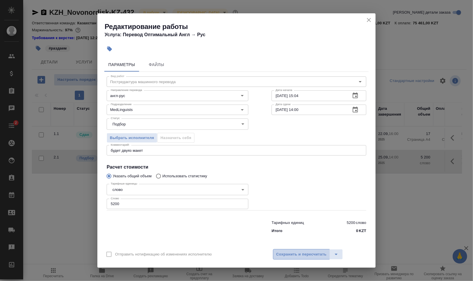
click at [312, 252] on span "Сохранить и пересчитать" at bounding box center [301, 254] width 50 height 7
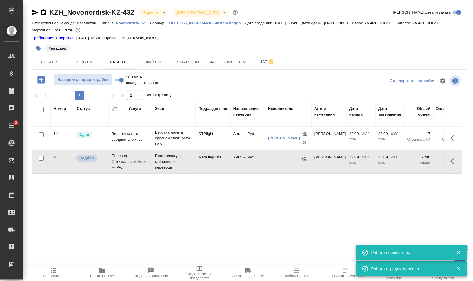
click at [454, 161] on icon "button" at bounding box center [453, 161] width 7 height 7
click at [402, 160] on icon "button" at bounding box center [401, 161] width 7 height 7
click at [164, 59] on span "Файлы" at bounding box center [154, 61] width 28 height 7
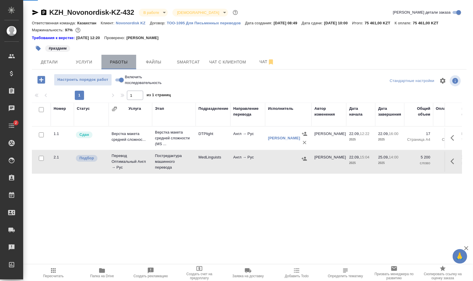
click at [109, 62] on span "Работы" at bounding box center [119, 61] width 28 height 7
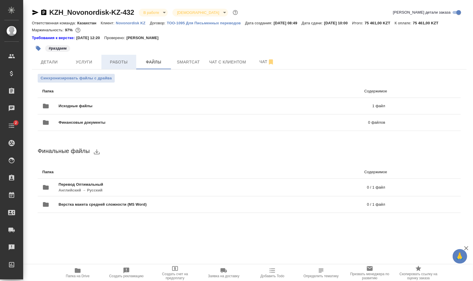
click at [109, 62] on span "Работы" at bounding box center [119, 61] width 28 height 7
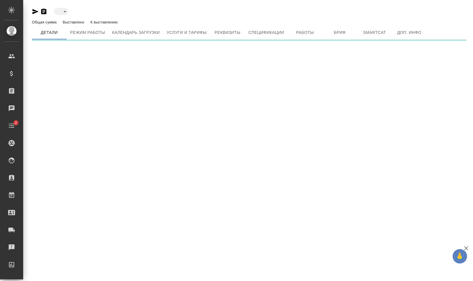
type input "reserved"
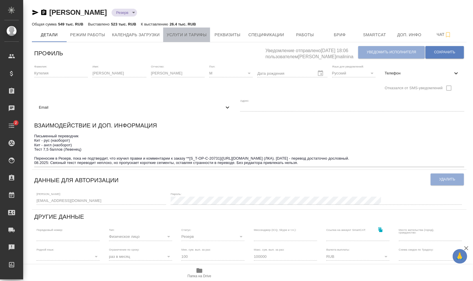
click at [185, 33] on span "Услуги и тарифы" at bounding box center [186, 34] width 40 height 7
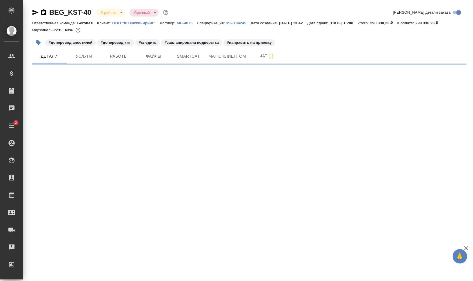
select select "RU"
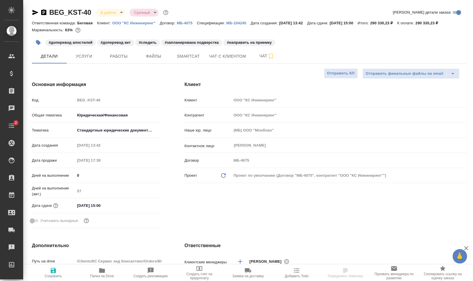
type textarea "x"
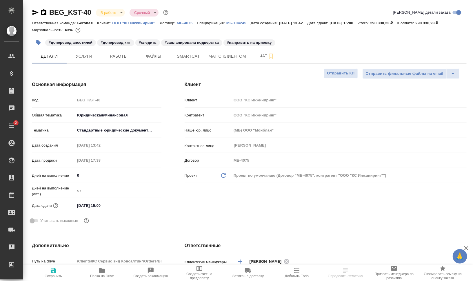
type textarea "x"
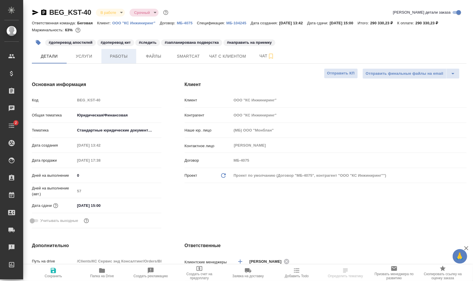
type textarea "x"
click at [121, 54] on span "Работы" at bounding box center [119, 56] width 28 height 7
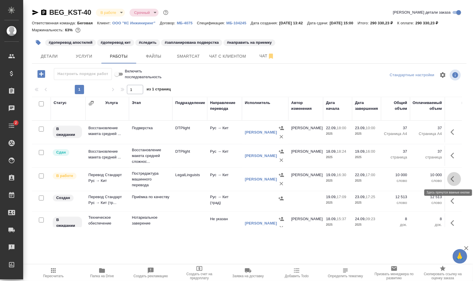
click at [450, 177] on icon "button" at bounding box center [453, 178] width 7 height 7
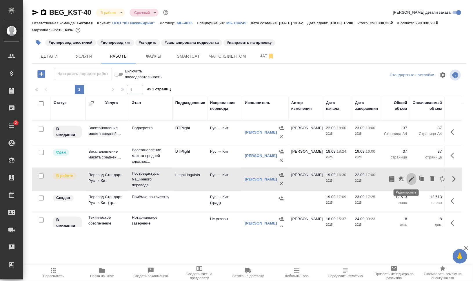
click at [408, 177] on icon "button" at bounding box center [411, 178] width 7 height 7
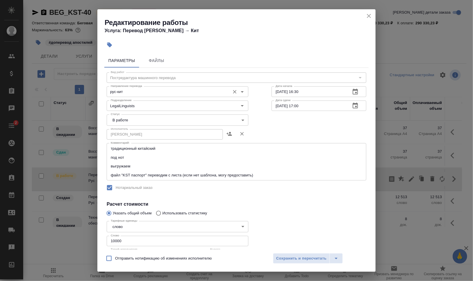
click at [153, 92] on input "рус-кит" at bounding box center [167, 91] width 119 height 7
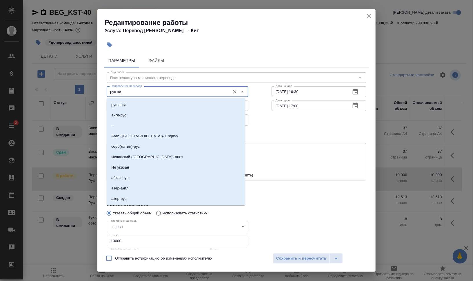
click at [156, 93] on input "рус-кит" at bounding box center [167, 91] width 119 height 7
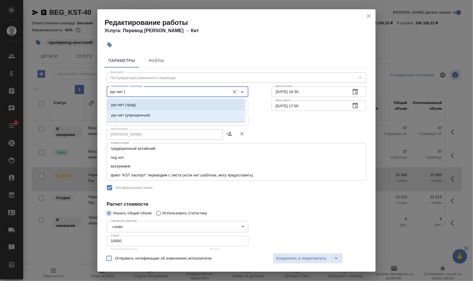
click at [151, 105] on li "рус-кит (трад)" at bounding box center [176, 105] width 138 height 10
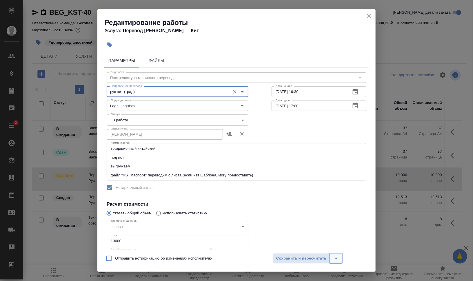
type input "рус-кит (трад)"
click at [336, 259] on icon "split button" at bounding box center [335, 258] width 7 height 7
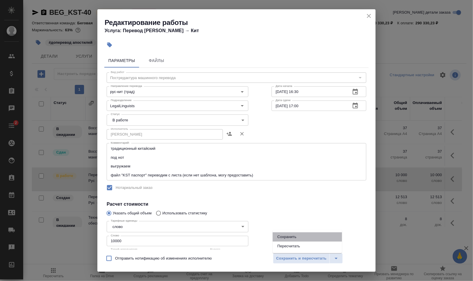
click at [297, 236] on li "Сохранить" at bounding box center [306, 236] width 69 height 9
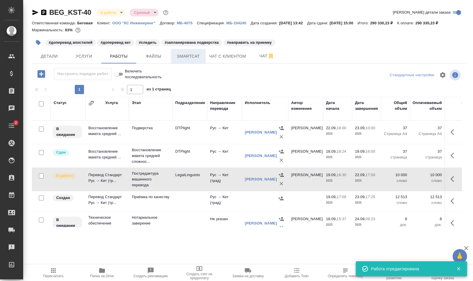
click at [188, 56] on span "Smartcat" at bounding box center [188, 56] width 28 height 7
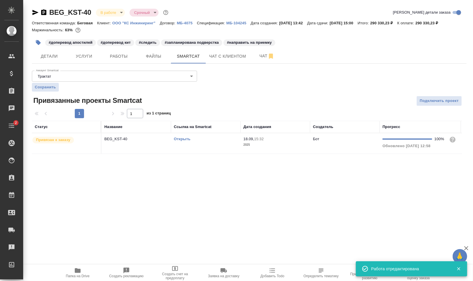
click at [180, 149] on td "Открыть" at bounding box center [205, 143] width 69 height 20
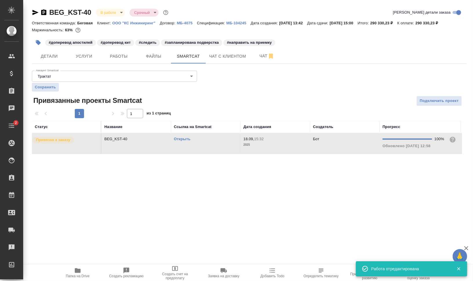
click at [180, 149] on td "Открыть" at bounding box center [205, 143] width 69 height 20
click at [124, 57] on span "Работы" at bounding box center [119, 56] width 28 height 7
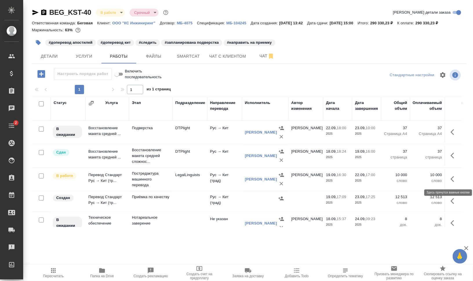
click at [450, 178] on icon "button" at bounding box center [453, 178] width 7 height 7
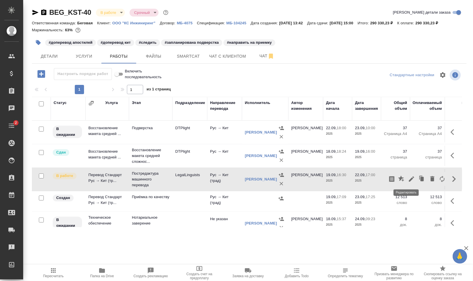
click at [408, 175] on button "button" at bounding box center [411, 179] width 10 height 14
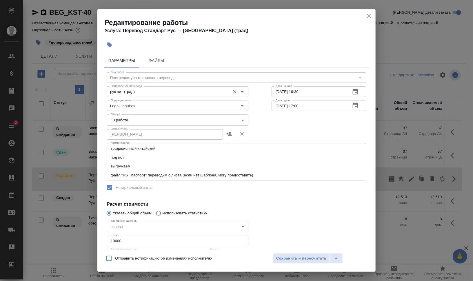
click at [158, 92] on input "рус-кит (трад)" at bounding box center [167, 91] width 119 height 7
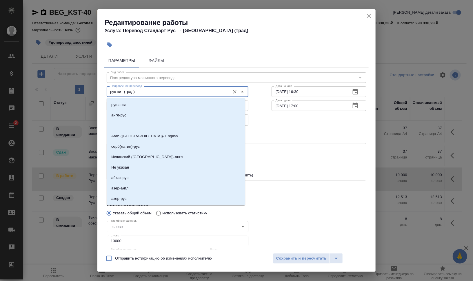
click at [166, 92] on input "рус-кит (трад)" at bounding box center [167, 91] width 119 height 7
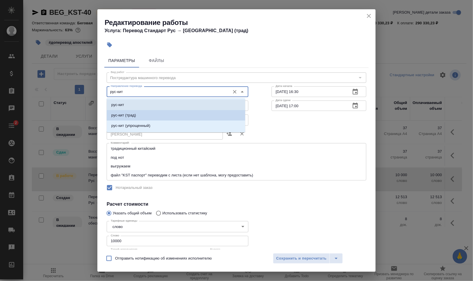
click at [165, 101] on li "рус-кит" at bounding box center [176, 105] width 138 height 10
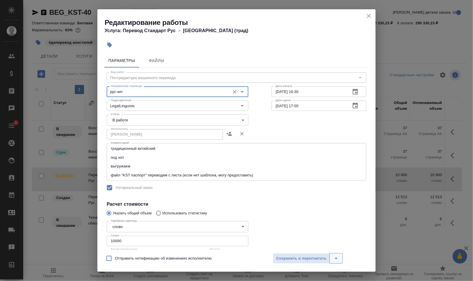
type input "рус-кит"
click at [339, 257] on icon "split button" at bounding box center [335, 258] width 7 height 7
click at [309, 238] on li "Сохранить" at bounding box center [306, 236] width 69 height 9
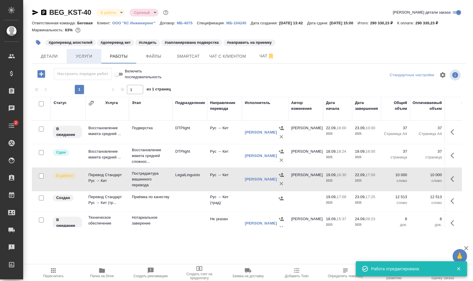
click at [80, 55] on span "Услуги" at bounding box center [84, 56] width 28 height 7
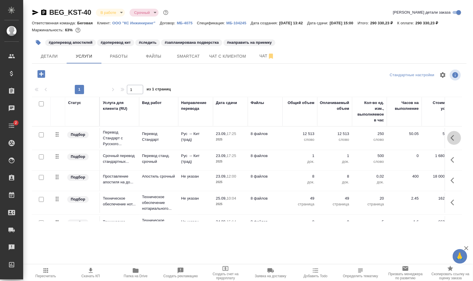
click at [450, 137] on icon "button" at bounding box center [453, 137] width 7 height 7
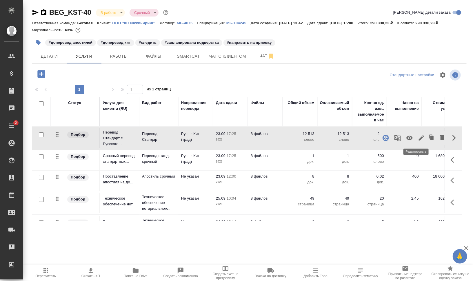
click at [418, 135] on icon "button" at bounding box center [420, 137] width 5 height 5
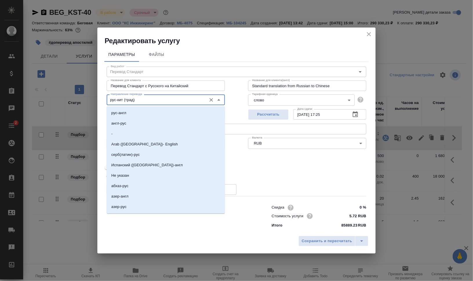
click at [140, 98] on input "рус-кит (трад)" at bounding box center [155, 99] width 95 height 7
click at [161, 101] on input "рус-кит (трад)" at bounding box center [155, 99] width 95 height 7
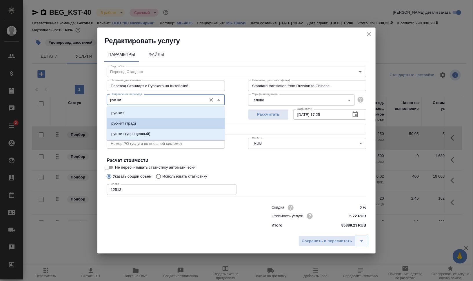
type input "рус-кит"
click at [362, 238] on icon "split button" at bounding box center [361, 240] width 7 height 7
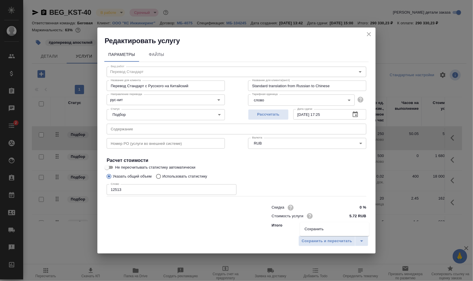
click at [334, 227] on li "Сохранить" at bounding box center [334, 228] width 69 height 9
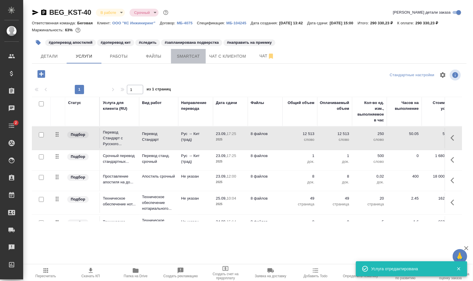
click at [180, 55] on span "Smartcat" at bounding box center [188, 56] width 28 height 7
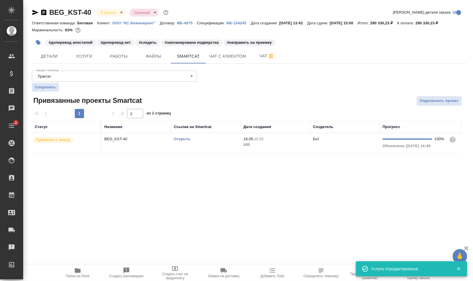
click at [186, 145] on td "Открыть" at bounding box center [205, 143] width 69 height 20
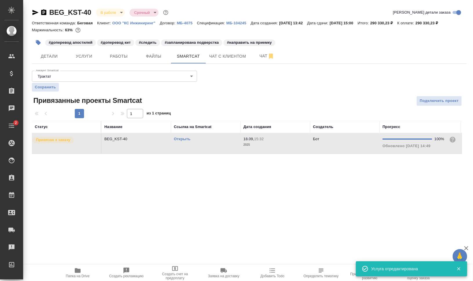
click at [186, 145] on td "Открыть" at bounding box center [205, 143] width 69 height 20
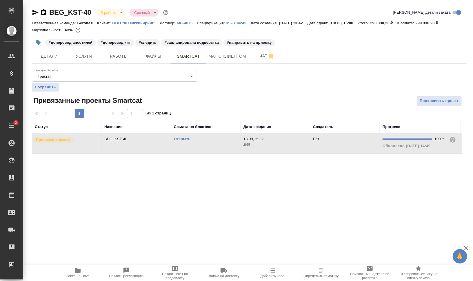
click at [185, 138] on link "Открыть" at bounding box center [182, 139] width 17 height 4
click at [123, 61] on button "Работы" at bounding box center [118, 56] width 35 height 14
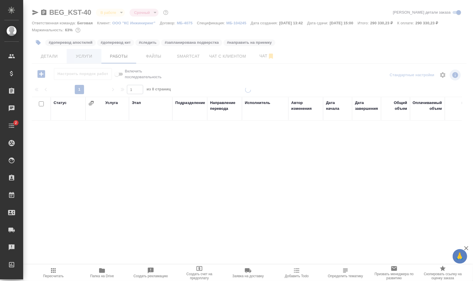
click at [88, 54] on div at bounding box center [247, 121] width 449 height 242
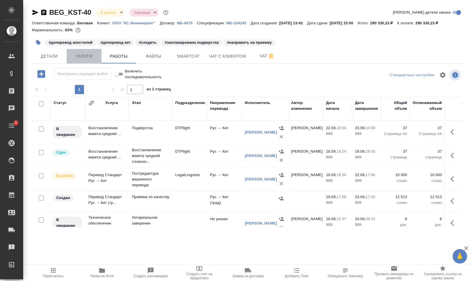
click at [91, 58] on span "Услуги" at bounding box center [84, 56] width 28 height 7
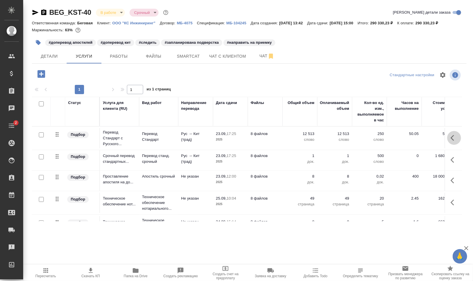
click at [450, 136] on icon "button" at bounding box center [453, 137] width 7 height 7
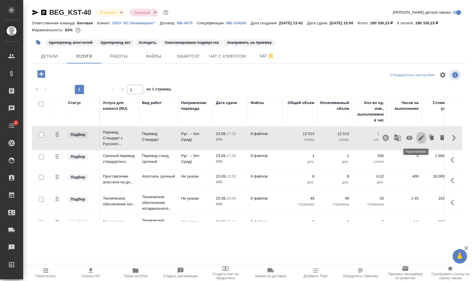
click at [417, 137] on icon "button" at bounding box center [420, 137] width 7 height 7
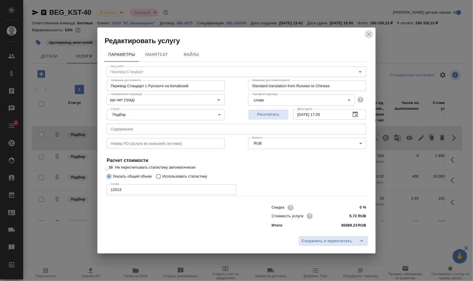
click at [371, 35] on icon "close" at bounding box center [368, 34] width 7 height 7
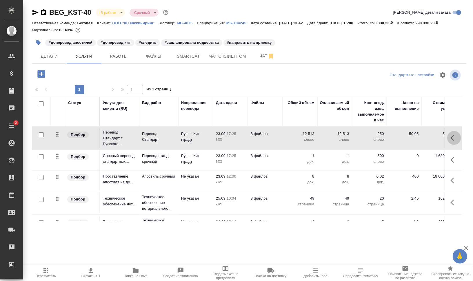
click at [450, 137] on icon "button" at bounding box center [453, 137] width 7 height 7
click at [382, 137] on icon "button" at bounding box center [385, 137] width 7 height 7
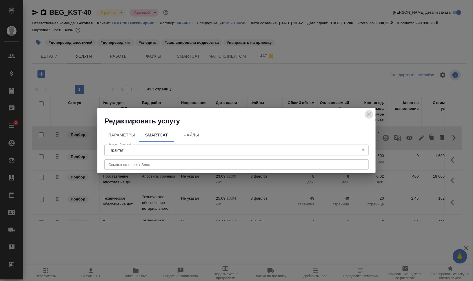
click at [365, 111] on icon "close" at bounding box center [368, 114] width 7 height 7
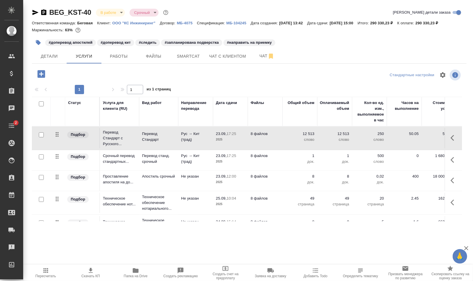
click at [450, 139] on icon "button" at bounding box center [453, 137] width 7 height 7
click at [418, 138] on icon "button" at bounding box center [420, 137] width 7 height 7
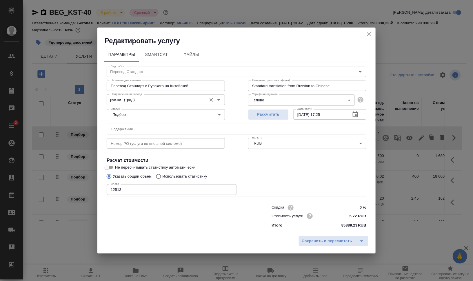
click at [145, 101] on input "рус-кит (трад)" at bounding box center [155, 99] width 95 height 7
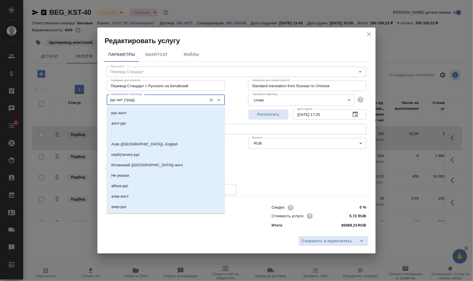
click at [159, 102] on input "рус-кит (трад)" at bounding box center [155, 99] width 95 height 7
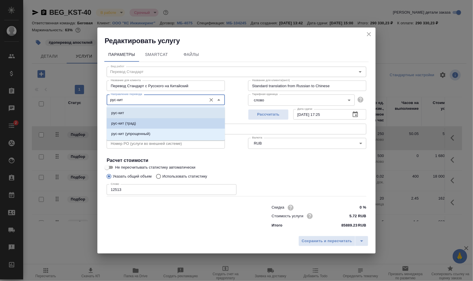
click at [161, 112] on li "рус-кит" at bounding box center [166, 113] width 118 height 10
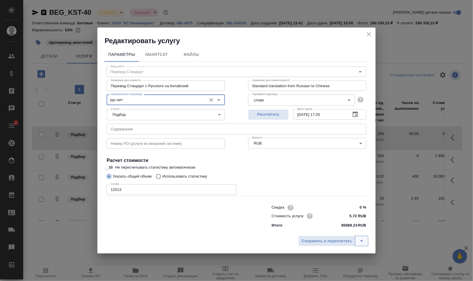
type input "рус-кит"
click at [365, 239] on button "split button" at bounding box center [361, 241] width 13 height 10
click at [323, 227] on li "Сохранить" at bounding box center [334, 228] width 69 height 9
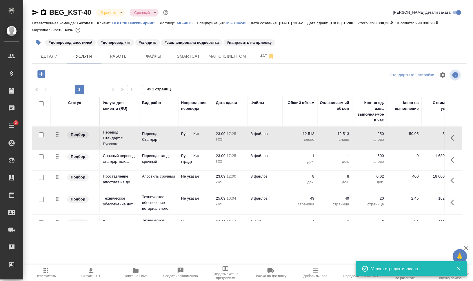
click at [450, 138] on icon "button" at bounding box center [453, 137] width 7 height 7
click at [382, 139] on icon "button" at bounding box center [385, 137] width 7 height 7
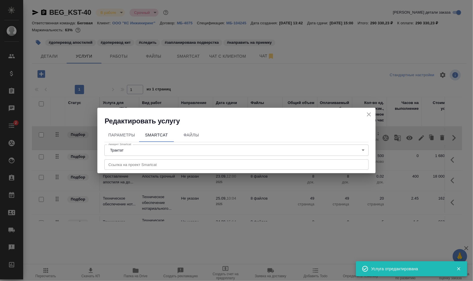
click at [200, 166] on input "text" at bounding box center [236, 164] width 264 height 10
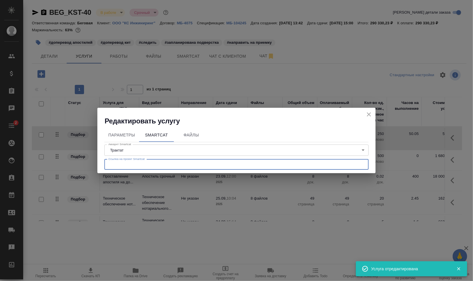
paste input "https://smartcat.com/projects/944a9379-ab47-41b1-b921-5ebdcf4f9d54/files"
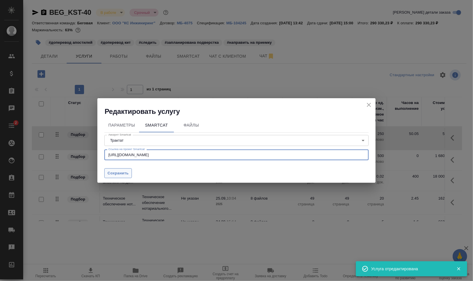
type input "https://smartcat.com/projects/944a9379-ab47-41b1-b921-5ebdcf4f9d54/files"
click at [115, 173] on span "Сохранить" at bounding box center [117, 173] width 21 height 7
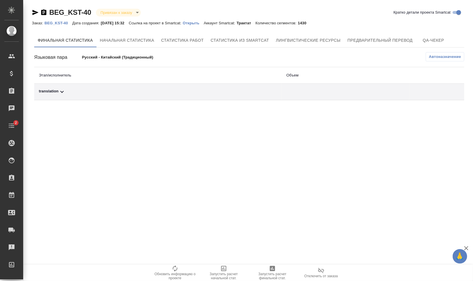
click at [58, 90] on div "translation" at bounding box center [158, 91] width 238 height 7
click at [447, 55] on span "Автоназначение" at bounding box center [444, 57] width 32 height 6
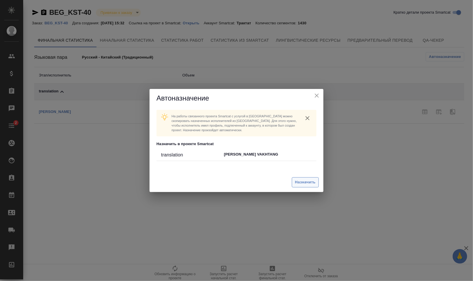
click at [303, 180] on span "Назначить" at bounding box center [305, 182] width 21 height 7
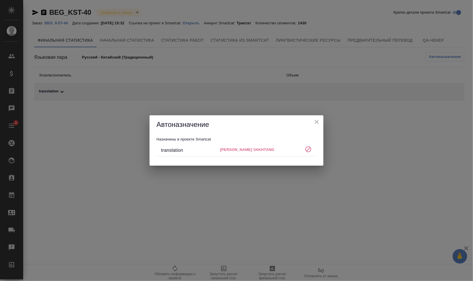
click at [315, 122] on icon "close" at bounding box center [316, 121] width 7 height 7
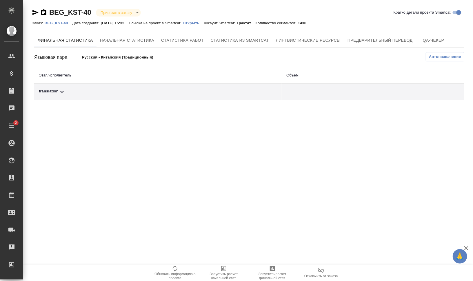
click at [321, 270] on icon "button" at bounding box center [320, 270] width 7 height 7
click at [63, 90] on icon at bounding box center [61, 91] width 7 height 7
click at [114, 57] on p "Русский - Китайский (Традиционный)" at bounding box center [130, 57] width 96 height 6
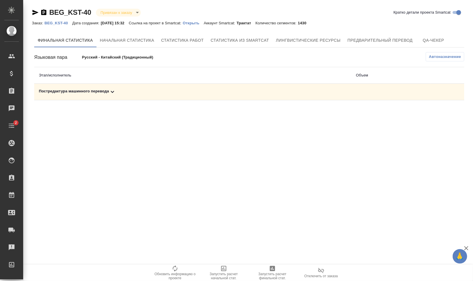
click at [94, 90] on div "Постредактура машинного перевода" at bounding box center [192, 91] width 307 height 7
click at [275, 275] on span "Запустить расчет финальной стат." at bounding box center [272, 276] width 42 height 8
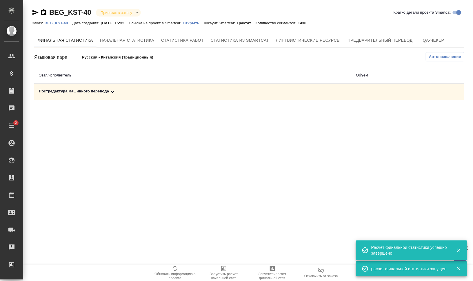
click at [74, 90] on div "Постредактура машинного перевода" at bounding box center [192, 91] width 307 height 7
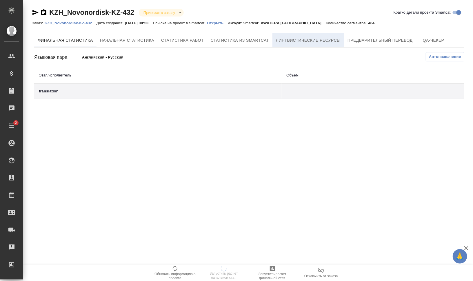
click at [316, 38] on span "Лингвистические ресурсы" at bounding box center [308, 40] width 65 height 7
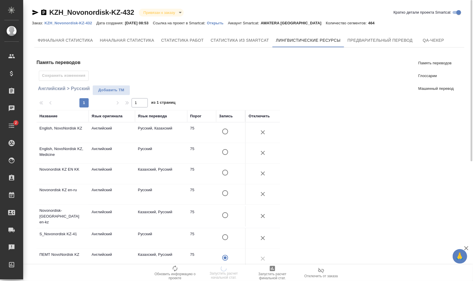
scroll to position [207, 0]
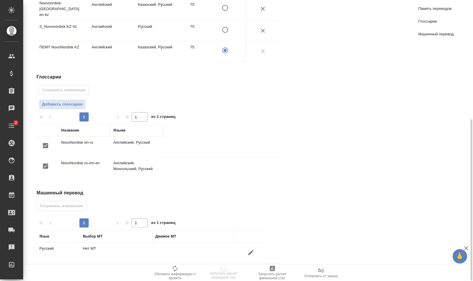
click at [248, 249] on icon "button" at bounding box center [250, 252] width 7 height 7
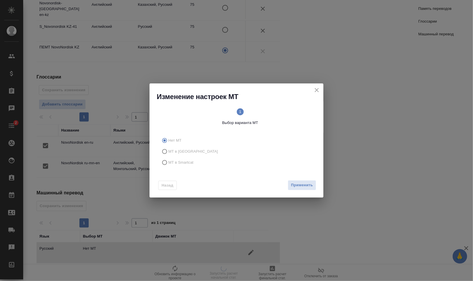
click at [179, 161] on span "МТ в Smartcat" at bounding box center [180, 163] width 25 height 6
click at [168, 161] on input "МТ в Smartcat" at bounding box center [163, 162] width 9 height 11
radio input "true"
click at [276, 109] on circle at bounding box center [277, 111] width 7 height 7
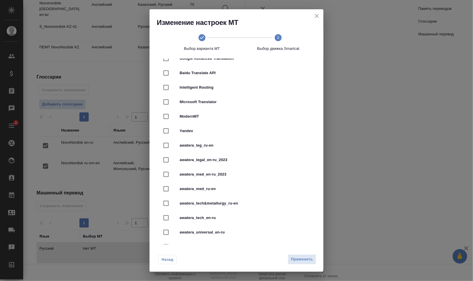
scroll to position [72, 0]
click at [233, 173] on span "awatera_med_en-ru_2023" at bounding box center [245, 174] width 130 height 6
checkbox input "true"
click at [307, 263] on button "Применить" at bounding box center [301, 259] width 28 height 10
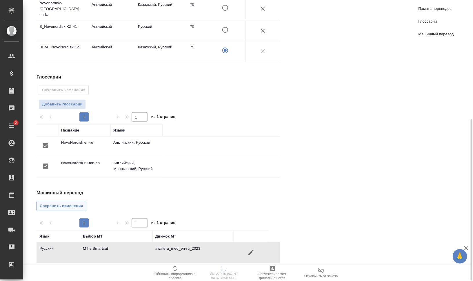
click at [76, 203] on span "Сохранить изменения" at bounding box center [61, 206] width 43 height 7
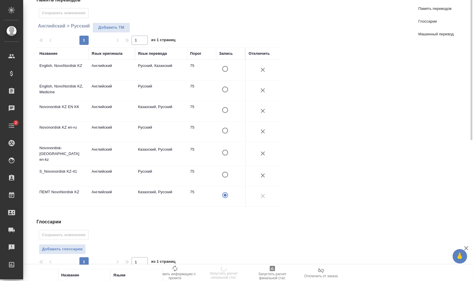
scroll to position [0, 0]
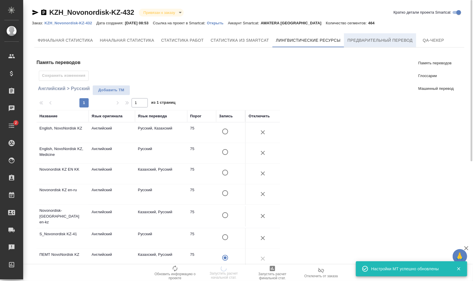
click at [391, 39] on span "Предварительный перевод" at bounding box center [379, 40] width 65 height 7
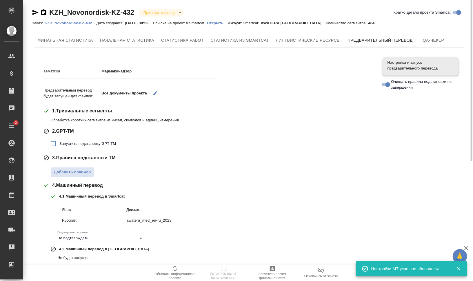
click at [113, 143] on span "Запустить подстановку GPT-TM" at bounding box center [87, 144] width 56 height 6
click at [59, 143] on input "Запустить подстановку GPT-TM" at bounding box center [53, 144] width 12 height 12
checkbox input "true"
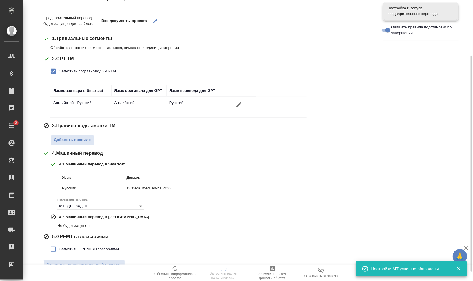
scroll to position [84, 0]
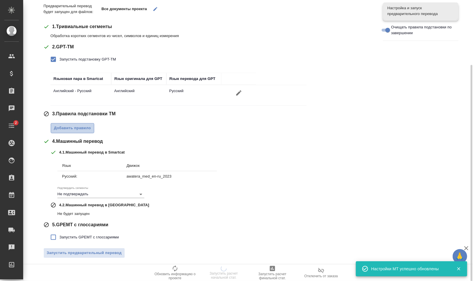
click at [87, 129] on span "Добавить правило" at bounding box center [72, 128] width 37 height 7
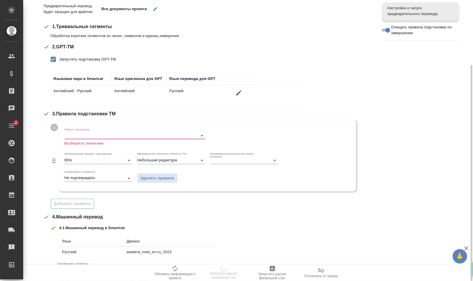
click at [91, 134] on input "Память переводов" at bounding box center [125, 135] width 122 height 7
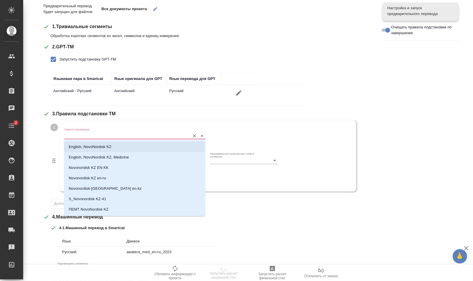
click at [105, 146] on p "English, NovoNordisk KZ" at bounding box center [90, 147] width 43 height 6
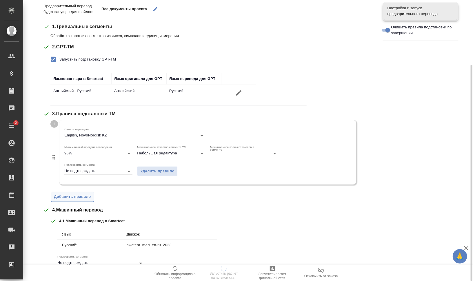
click at [76, 194] on span "Добавить правило" at bounding box center [72, 196] width 37 height 7
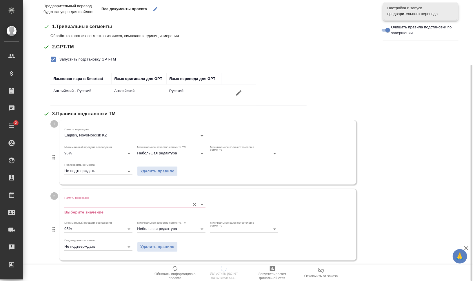
click at [95, 204] on input "Память переводов" at bounding box center [125, 204] width 122 height 7
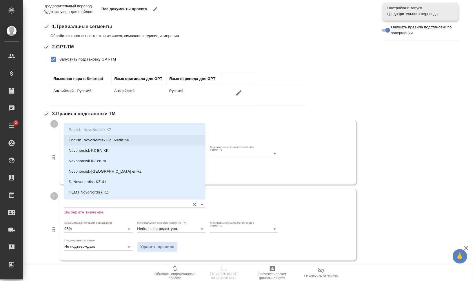
click at [111, 137] on p "English, NovoNordisk KZ, Medicine" at bounding box center [99, 140] width 60 height 6
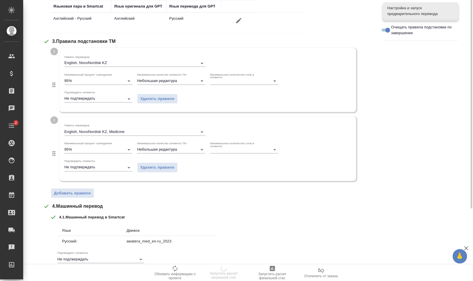
scroll to position [221, 0]
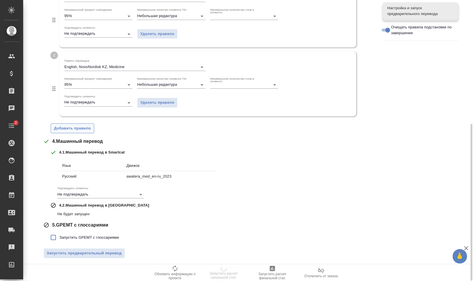
click at [81, 130] on span "Добавить правило" at bounding box center [72, 128] width 37 height 7
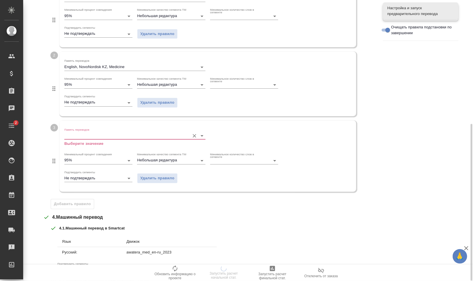
click at [95, 135] on input "Память переводов" at bounding box center [125, 135] width 122 height 7
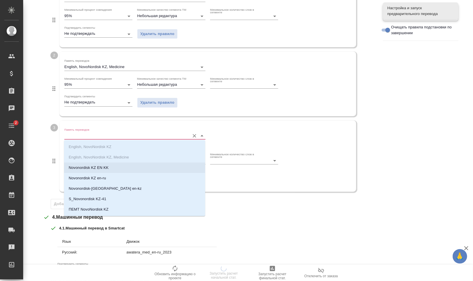
click at [123, 166] on li "Novonordisk KZ EN KK" at bounding box center [134, 167] width 141 height 10
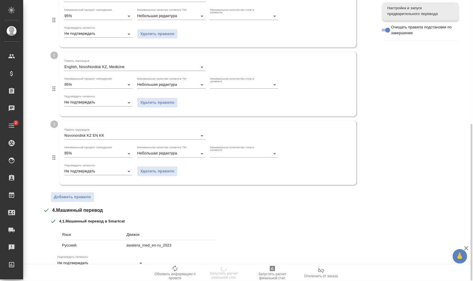
scroll to position [290, 0]
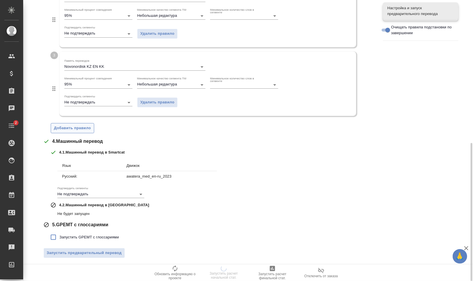
click at [76, 125] on span "Добавить правило" at bounding box center [72, 128] width 37 height 7
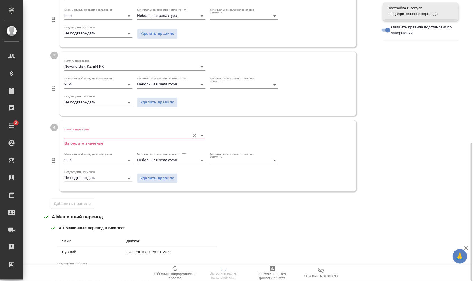
click at [91, 135] on input "Память переводов" at bounding box center [125, 135] width 122 height 7
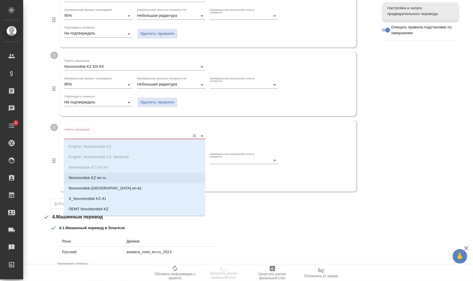
click at [107, 175] on li "Novonordisk KZ en-ru" at bounding box center [134, 178] width 141 height 10
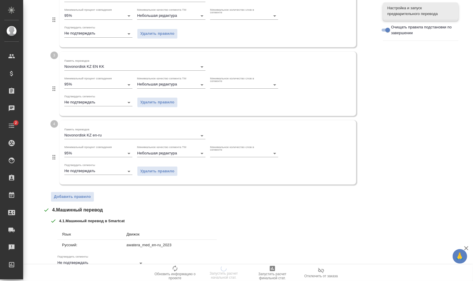
scroll to position [359, 0]
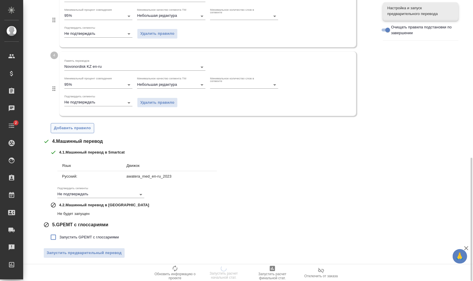
click at [75, 128] on span "Добавить правило" at bounding box center [72, 128] width 37 height 7
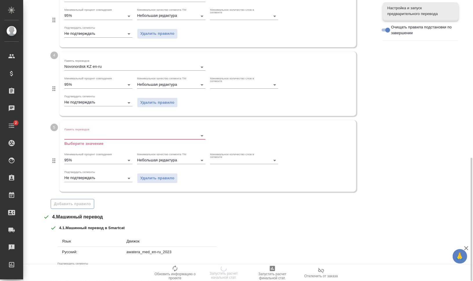
click at [103, 138] on input "Память переводов" at bounding box center [125, 135] width 122 height 7
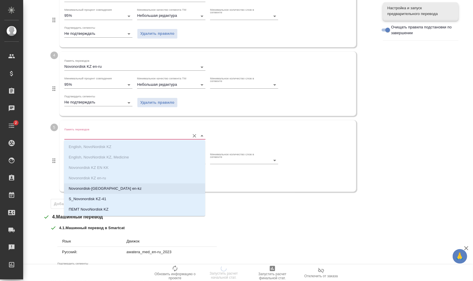
click at [129, 189] on li "Novonordisk-KZ ПЕМТ en-kz" at bounding box center [134, 188] width 141 height 10
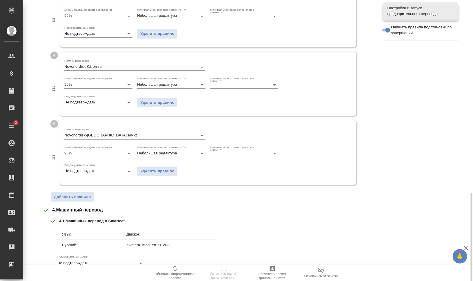
scroll to position [428, 0]
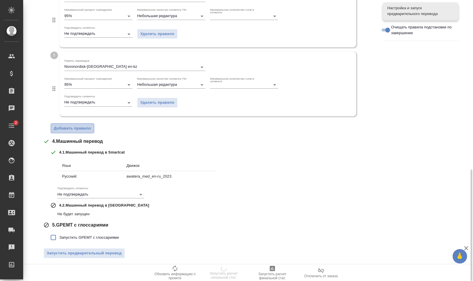
click at [70, 129] on span "Добавить правило" at bounding box center [72, 128] width 37 height 7
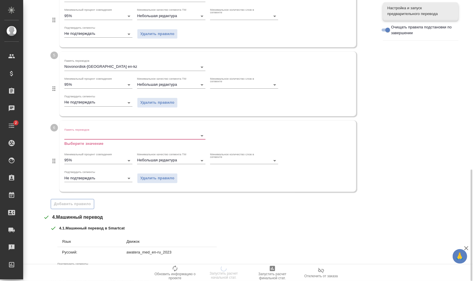
click at [86, 136] on input "Память переводов" at bounding box center [125, 135] width 122 height 7
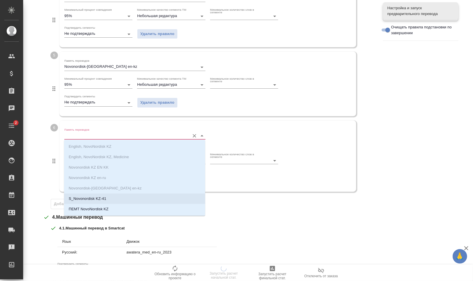
click at [125, 200] on li "S_Novonordisk KZ-41" at bounding box center [134, 198] width 141 height 10
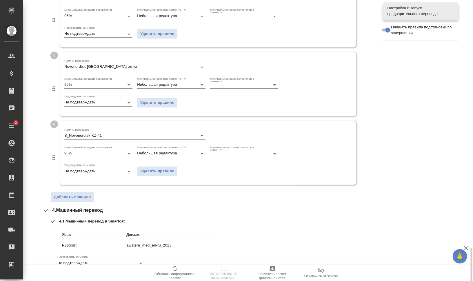
scroll to position [496, 0]
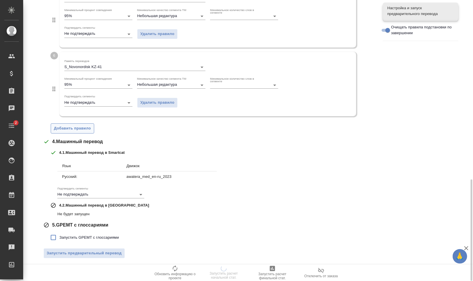
click at [78, 129] on span "Добавить правило" at bounding box center [72, 128] width 37 height 7
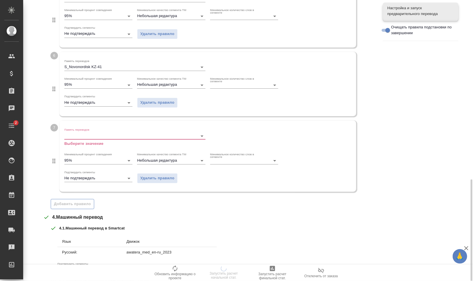
click at [84, 133] on input "Память переводов" at bounding box center [125, 135] width 122 height 7
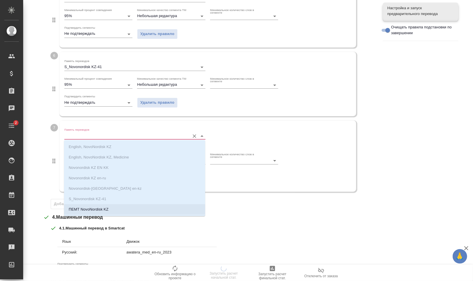
click at [125, 205] on li "ПЕМТ NovoNordisk KZ" at bounding box center [134, 209] width 141 height 10
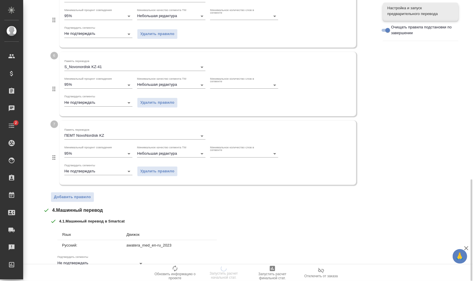
scroll to position [565, 0]
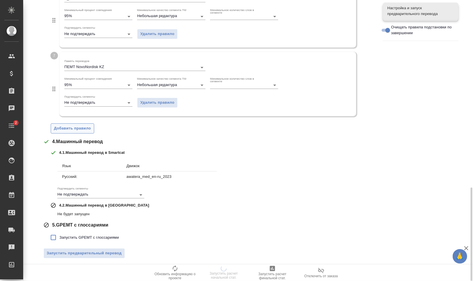
click at [83, 127] on span "Добавить правило" at bounding box center [72, 128] width 37 height 7
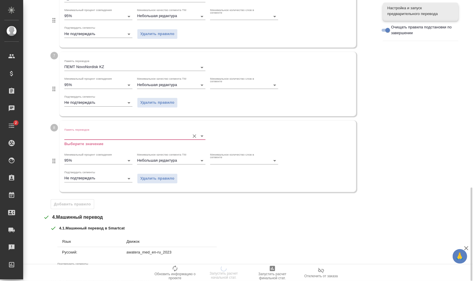
click at [96, 134] on input "Память переводов" at bounding box center [125, 135] width 122 height 7
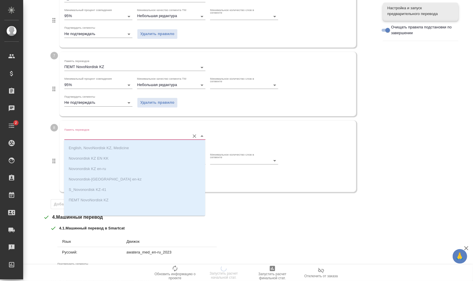
scroll to position [9, 0]
click at [208, 215] on div "4 . Машинный перевод" at bounding box center [208, 217] width 330 height 7
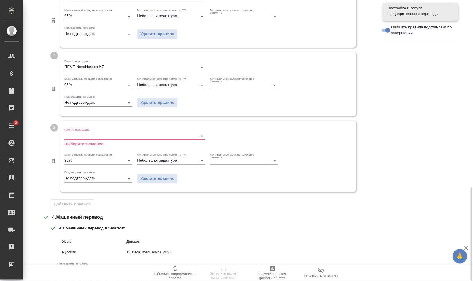
click at [151, 184] on div "Удалить правило" at bounding box center [157, 178] width 45 height 15
click at [151, 176] on span "Удалить правило" at bounding box center [157, 178] width 34 height 7
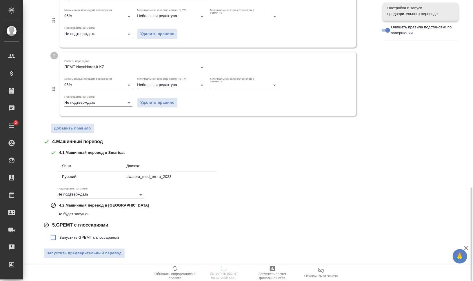
click at [103, 240] on label "Запустить GPEMT с глоссариями" at bounding box center [83, 237] width 72 height 12
click at [59, 240] on input "Запустить GPEMT с глоссариями" at bounding box center [53, 237] width 12 height 12
checkbox input "true"
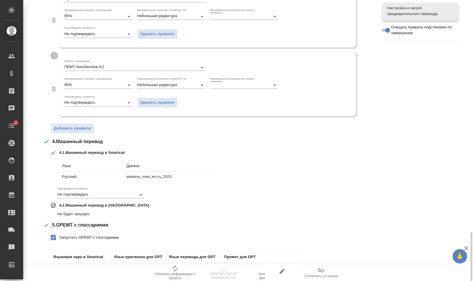
scroll to position [605, 0]
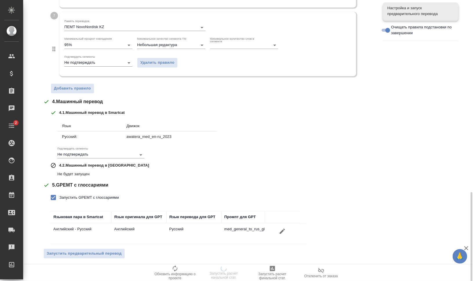
click at [107, 250] on span "Запустить предварительный перевод" at bounding box center [84, 253] width 75 height 7
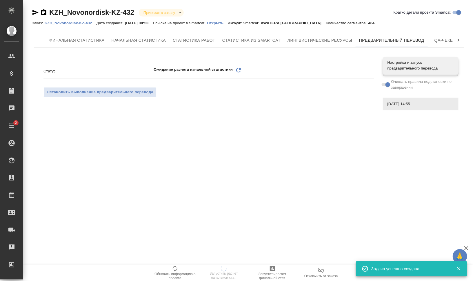
scroll to position [0, 0]
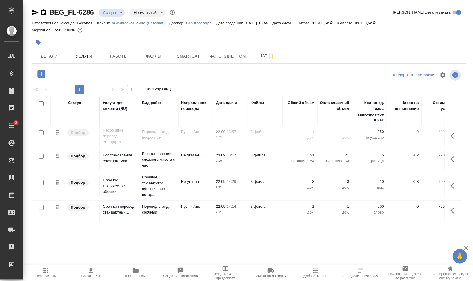
scroll to position [53, 0]
click at [135, 275] on span "Папка на Drive" at bounding box center [136, 276] width 24 height 4
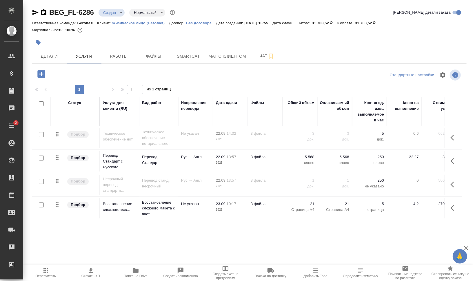
scroll to position [0, 0]
click at [135, 270] on icon "button" at bounding box center [136, 270] width 6 height 5
click at [261, 56] on span "Чат" at bounding box center [267, 55] width 28 height 7
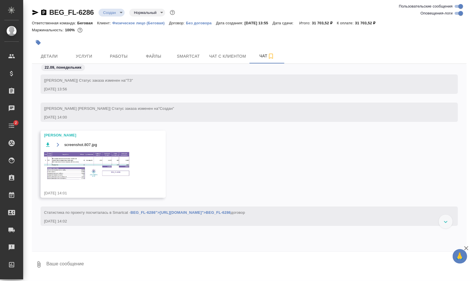
click at [89, 156] on img at bounding box center [87, 165] width 87 height 29
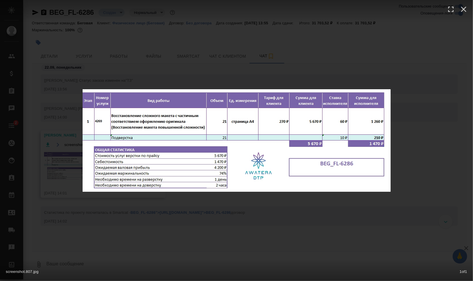
click at [424, 193] on div "screenshot.807.jpg 1 of 1" at bounding box center [236, 140] width 473 height 281
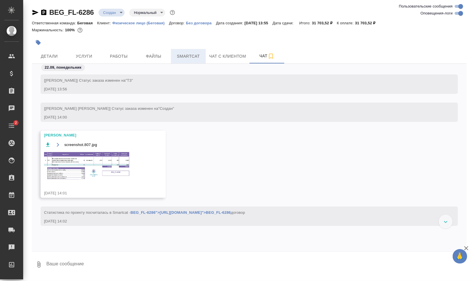
click at [187, 53] on span "Smartcat" at bounding box center [188, 56] width 28 height 7
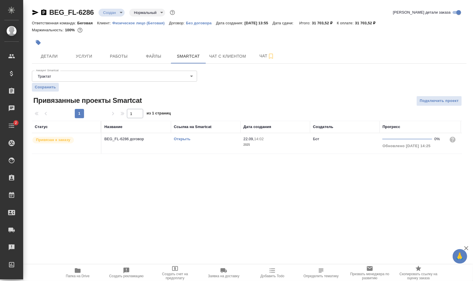
click at [185, 139] on link "Открыть" at bounding box center [182, 139] width 17 height 4
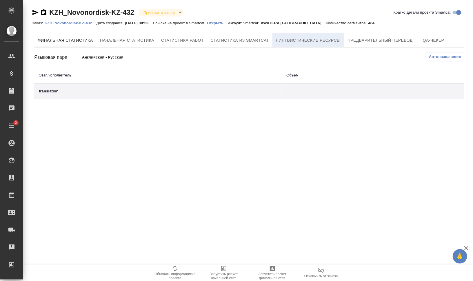
click at [340, 41] on button "Лингвистические ресурсы" at bounding box center [308, 40] width 72 height 14
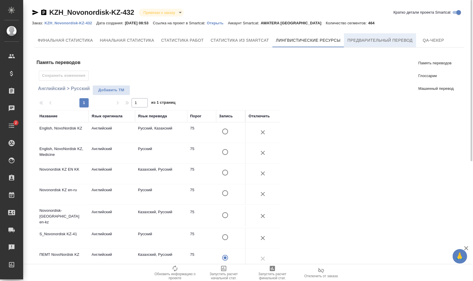
click at [370, 43] on span "Предварительный перевод" at bounding box center [379, 40] width 65 height 7
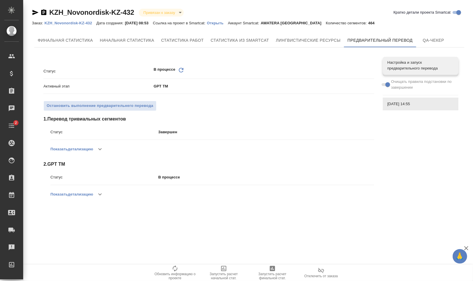
click at [181, 68] on icon at bounding box center [181, 70] width 5 height 5
click at [181, 70] on icon "Обновить" at bounding box center [180, 70] width 7 height 7
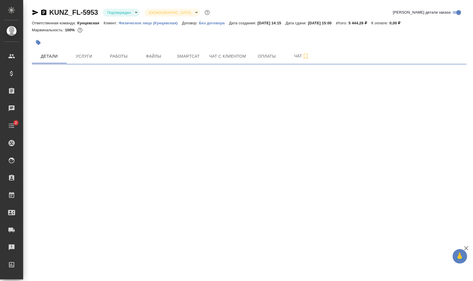
select select "RU"
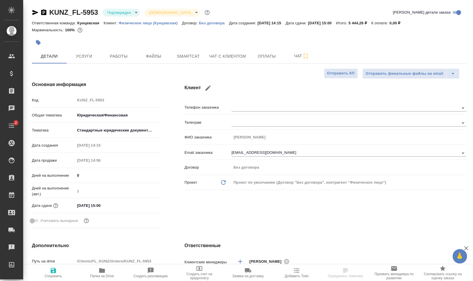
type textarea "x"
click at [43, 12] on icon "button" at bounding box center [43, 12] width 7 height 7
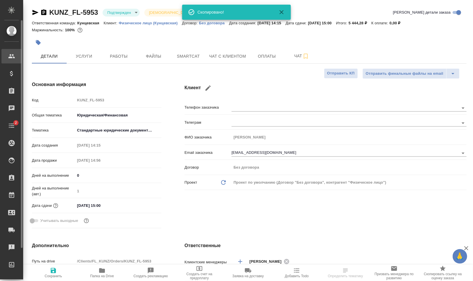
type textarea "x"
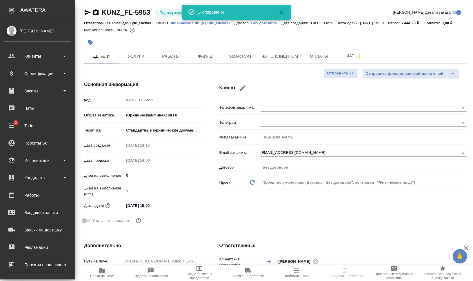
type textarea "x"
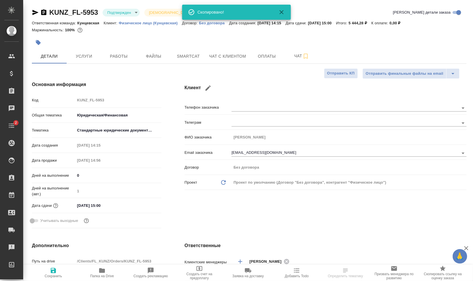
type textarea "x"
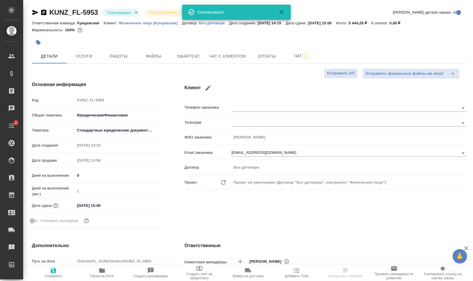
type textarea "x"
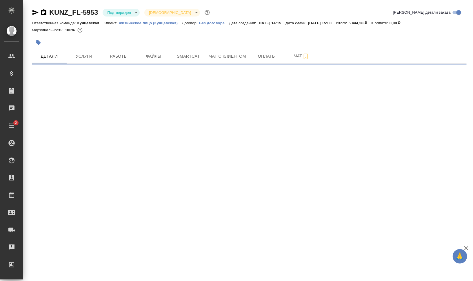
select select "RU"
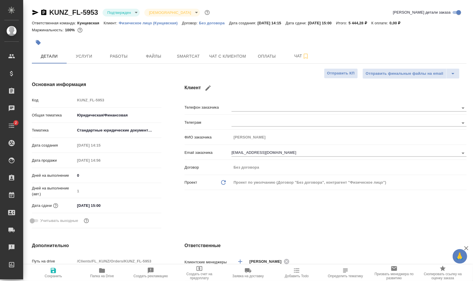
type textarea "x"
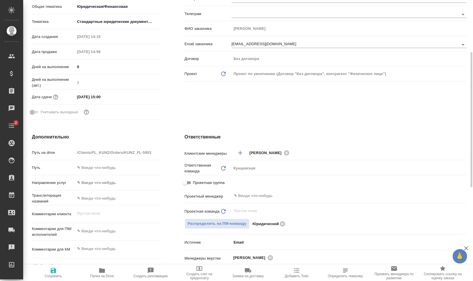
click at [281, 188] on div "Проектная группа" at bounding box center [325, 183] width 282 height 13
click at [292, 193] on input "text" at bounding box center [339, 195] width 212 height 7
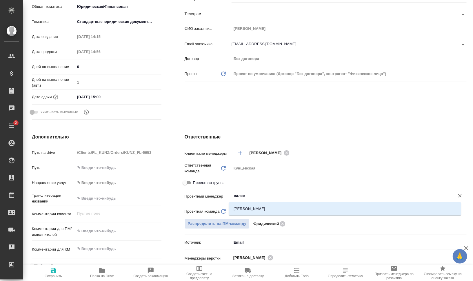
type input "валеев"
click at [288, 208] on li "[PERSON_NAME]" at bounding box center [345, 209] width 232 height 10
type textarea "x"
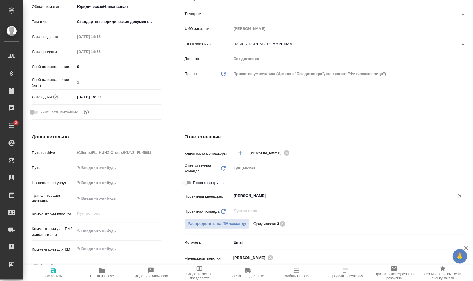
type input "[PERSON_NAME]"
click at [54, 274] on span "Сохранить" at bounding box center [53, 276] width 17 height 4
type textarea "x"
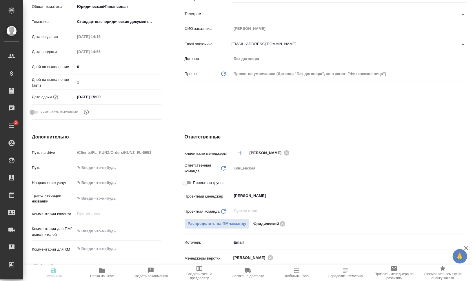
type textarea "x"
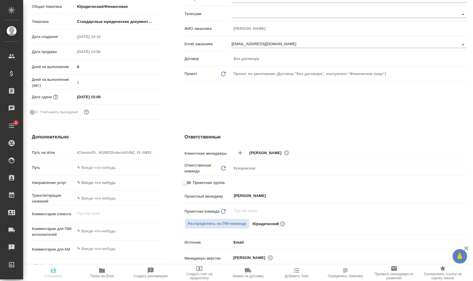
type textarea "x"
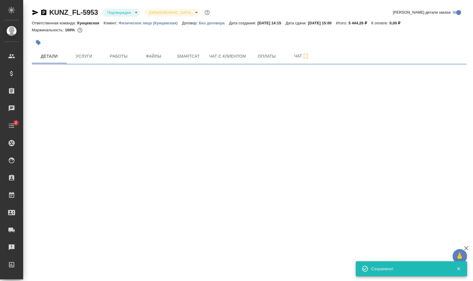
select select "RU"
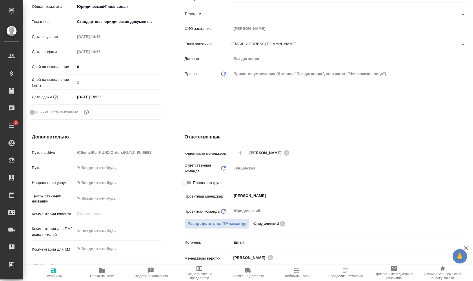
type textarea "x"
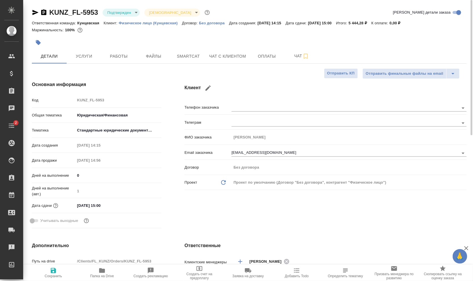
type textarea "x"
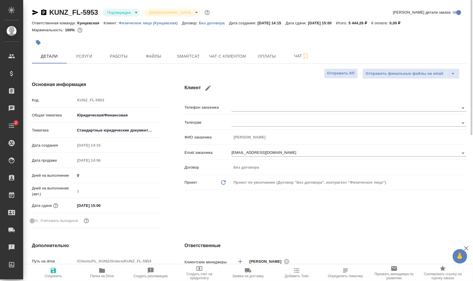
type textarea "x"
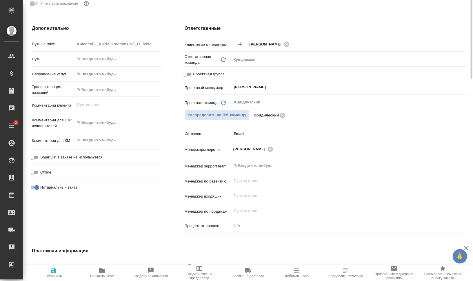
scroll to position [253, 0]
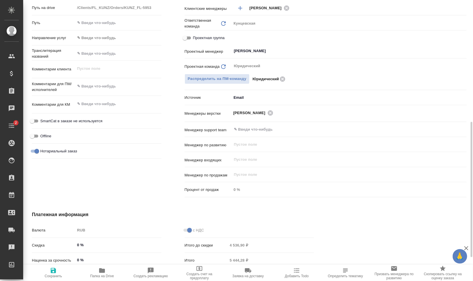
click at [110, 268] on span "Папка на Drive" at bounding box center [102, 272] width 42 height 11
type textarea "x"
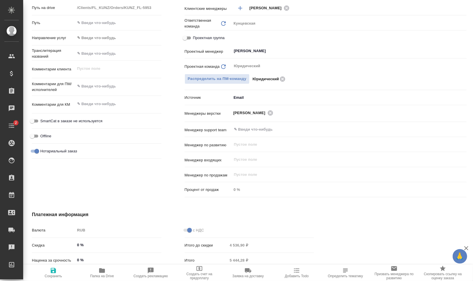
type textarea "x"
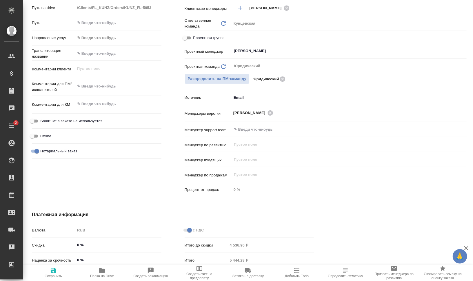
type textarea "x"
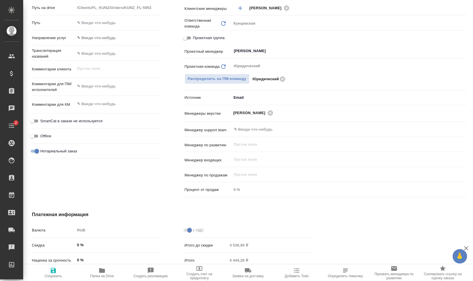
type textarea "x"
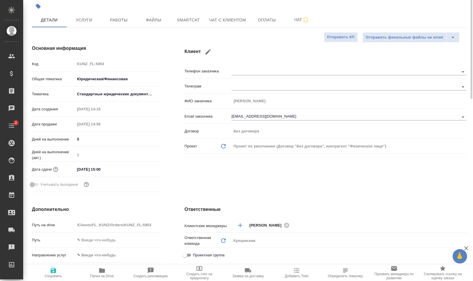
scroll to position [0, 0]
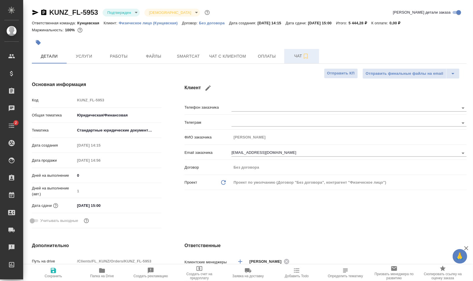
click at [304, 54] on icon "button" at bounding box center [305, 56] width 4 height 5
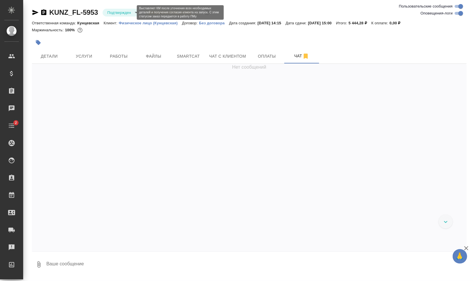
click at [125, 10] on body "🙏 .cls-1 fill:#fff; AWATERA Валеев Динар Клиенты Спецификации Заказы 0 Чаты 2 T…" at bounding box center [236, 163] width 473 height 327
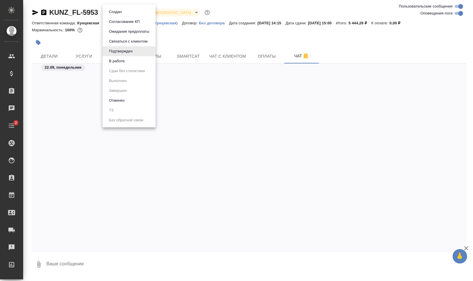
scroll to position [337, 0]
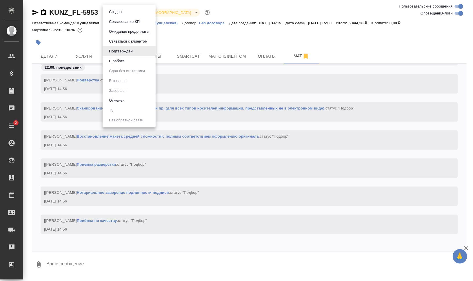
click at [124, 65] on li "В работе" at bounding box center [128, 61] width 53 height 10
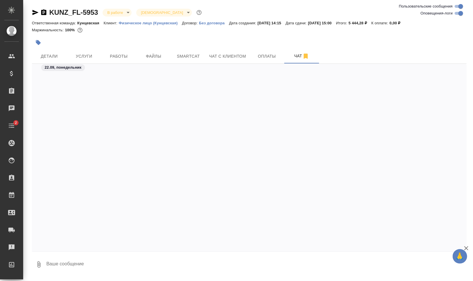
scroll to position [365, 0]
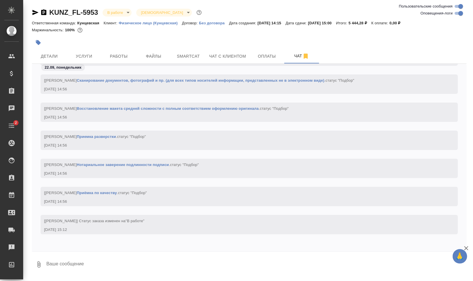
click at [34, 40] on button "button" at bounding box center [38, 42] width 13 height 13
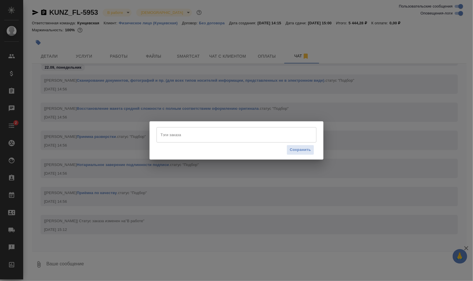
click at [242, 143] on div "Сохранить" at bounding box center [236, 149] width 160 height 15
click at [242, 142] on div "Сохранить" at bounding box center [236, 149] width 160 height 15
click at [242, 138] on input "Тэги заказа" at bounding box center [231, 135] width 144 height 10
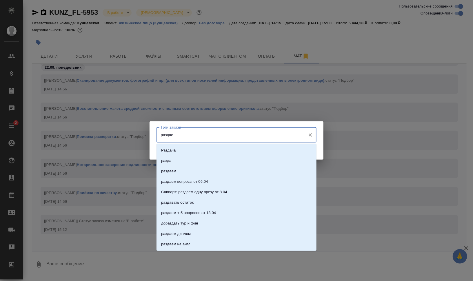
type input "раздаем"
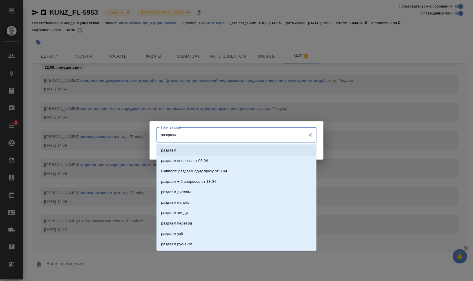
click at [234, 148] on li "раздаем" at bounding box center [236, 150] width 160 height 10
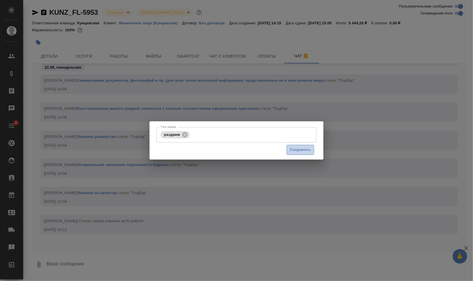
click at [294, 149] on span "Сохранить" at bounding box center [300, 149] width 21 height 7
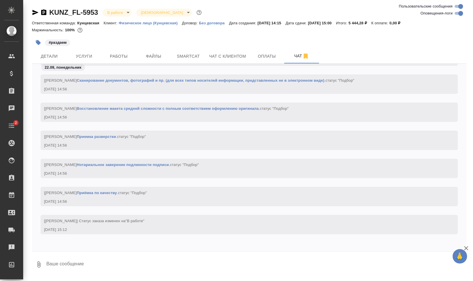
scroll to position [0, 0]
click at [117, 55] on span "Работы" at bounding box center [119, 56] width 28 height 7
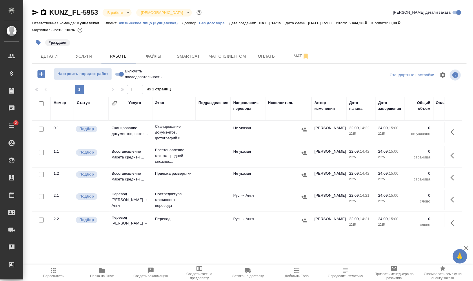
click at [39, 104] on input "checkbox" at bounding box center [41, 103] width 5 height 5
checkbox input "true"
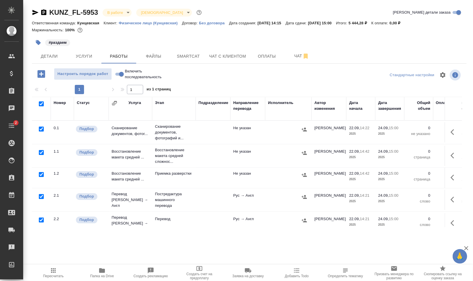
checkbox input "true"
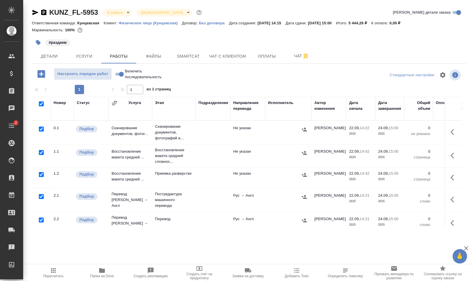
checkbox input "true"
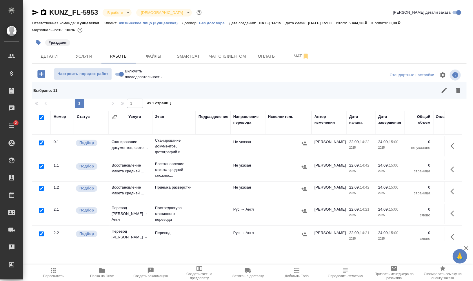
click at [40, 166] on input "checkbox" at bounding box center [41, 166] width 5 height 5
checkbox input "false"
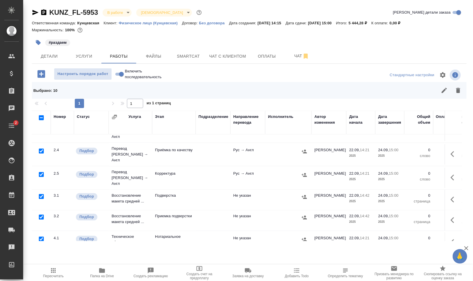
scroll to position [135, 0]
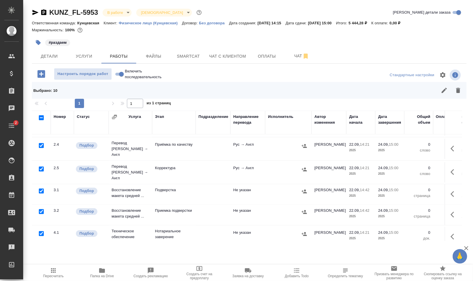
click at [39, 166] on input "checkbox" at bounding box center [41, 168] width 5 height 5
checkbox input "false"
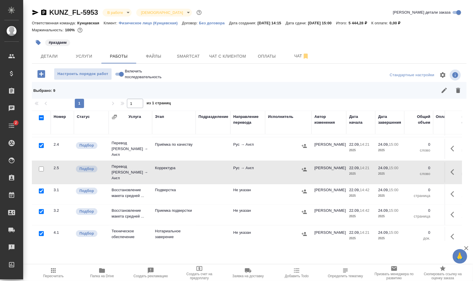
click at [41, 231] on input "checkbox" at bounding box center [41, 233] width 5 height 5
checkbox input "false"
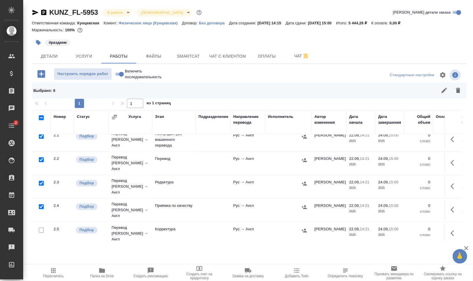
scroll to position [0, 0]
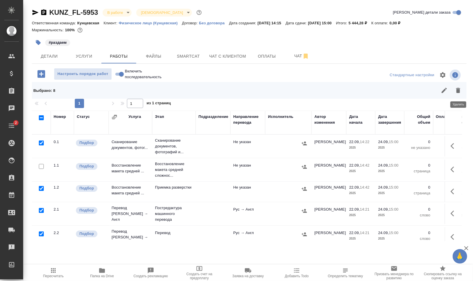
click at [458, 91] on icon "button" at bounding box center [458, 90] width 4 height 5
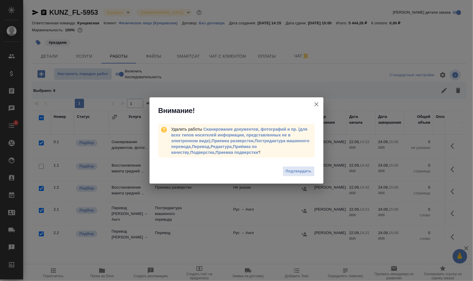
click at [303, 170] on span "Подтвердить" at bounding box center [298, 171] width 26 height 7
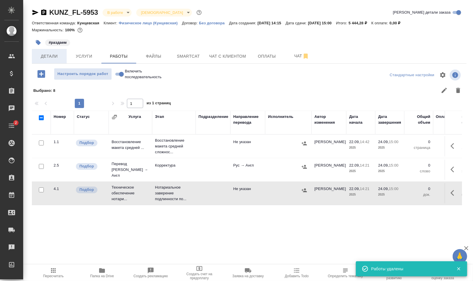
click at [46, 56] on span "Детали" at bounding box center [49, 56] width 28 height 7
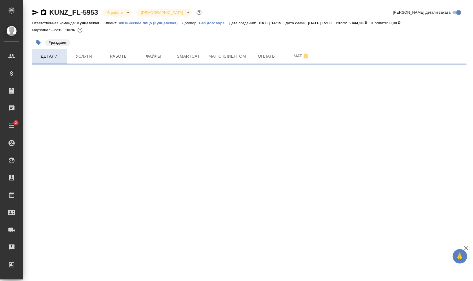
select select "RU"
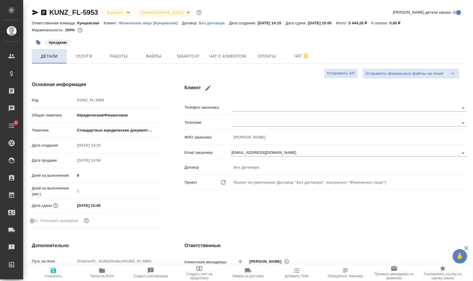
type textarea "x"
click at [290, 54] on span "Чат" at bounding box center [301, 55] width 28 height 7
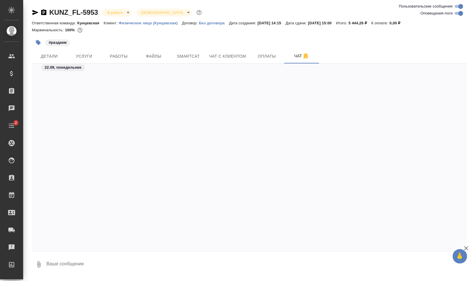
scroll to position [590, 0]
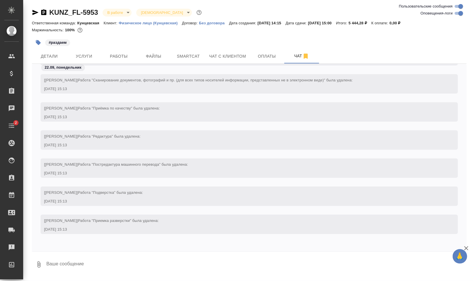
click at [455, 12] on input "Оповещения-логи" at bounding box center [460, 13] width 21 height 7
checkbox input "false"
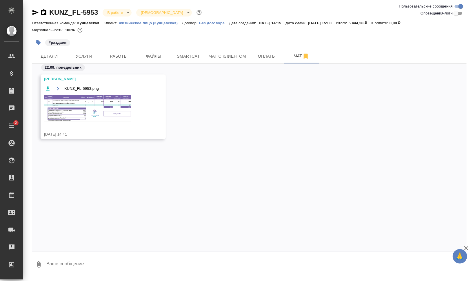
click at [89, 106] on img at bounding box center [87, 108] width 87 height 26
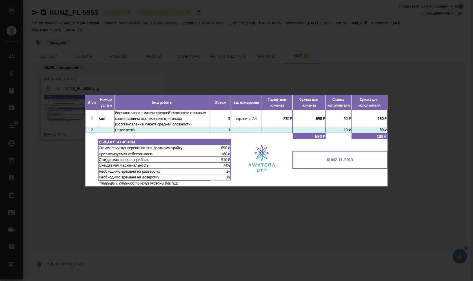
click at [226, 197] on div "KUNZ_FL-5953.png 1 of 1" at bounding box center [236, 140] width 473 height 281
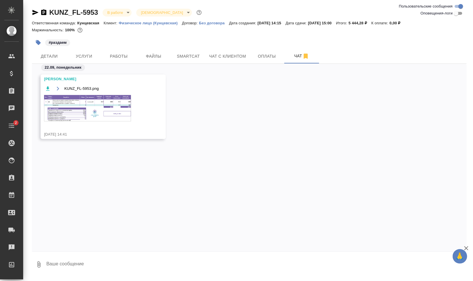
click at [69, 100] on img at bounding box center [87, 108] width 87 height 26
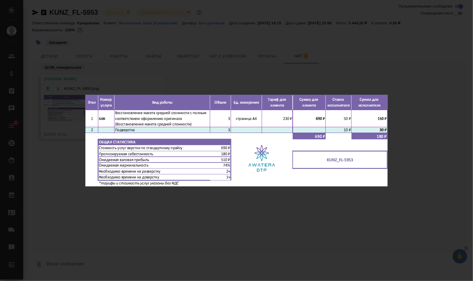
click at [216, 217] on div "KUNZ_FL-5953.png 1 of 1" at bounding box center [236, 140] width 473 height 281
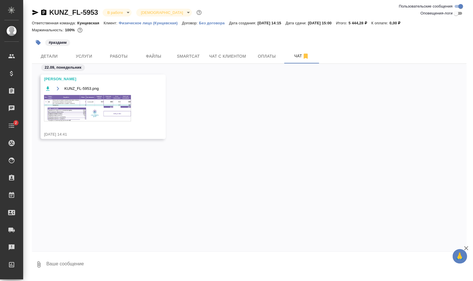
click at [86, 101] on img at bounding box center [87, 108] width 87 height 26
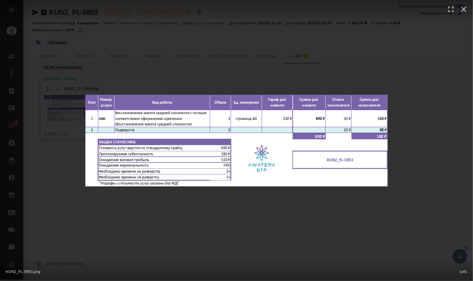
click at [163, 197] on div "KUNZ_FL-5953.png 1 of 1" at bounding box center [236, 140] width 473 height 281
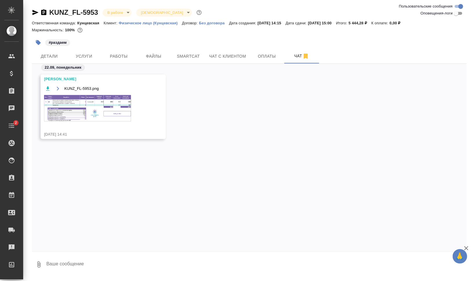
click at [92, 109] on img at bounding box center [87, 108] width 87 height 26
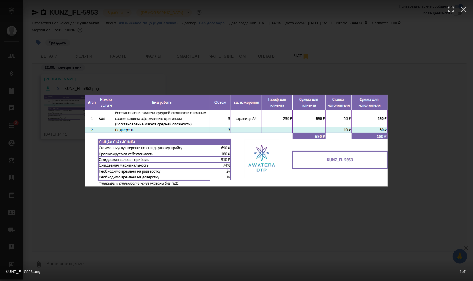
click at [191, 221] on div "KUNZ_FL-5953.png 1 of 1" at bounding box center [236, 140] width 473 height 281
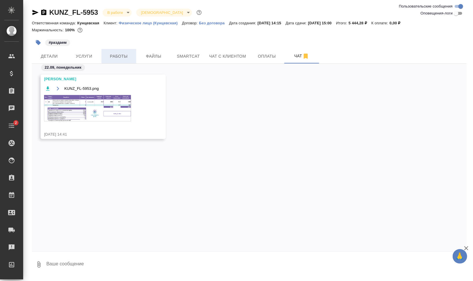
click at [113, 52] on button "Работы" at bounding box center [118, 56] width 35 height 14
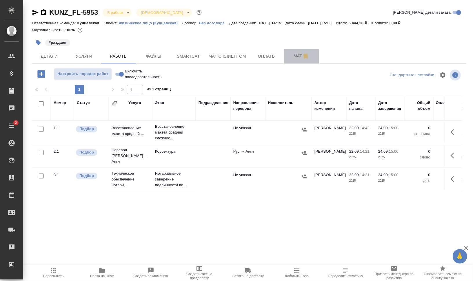
click at [290, 57] on span "Чат" at bounding box center [301, 55] width 28 height 7
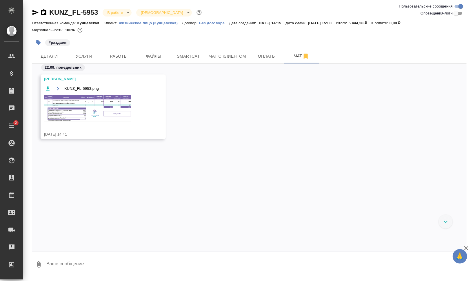
click at [107, 113] on img at bounding box center [87, 108] width 87 height 26
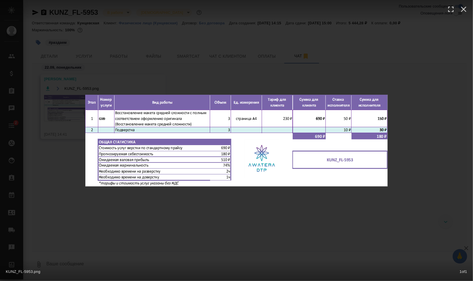
click at [267, 236] on div "KUNZ_FL-5953.png 1 of 1" at bounding box center [236, 140] width 473 height 281
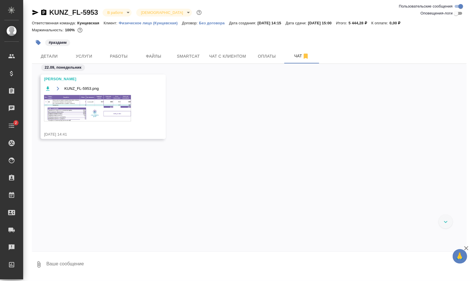
click at [77, 110] on img at bounding box center [87, 108] width 87 height 26
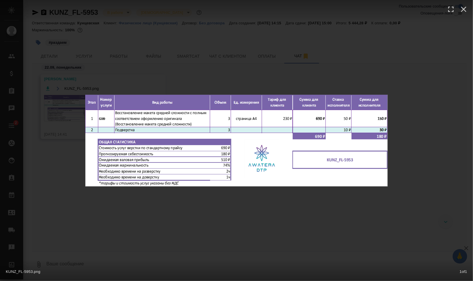
click at [267, 237] on div "KUNZ_FL-5953.png 1 of 1" at bounding box center [236, 140] width 473 height 281
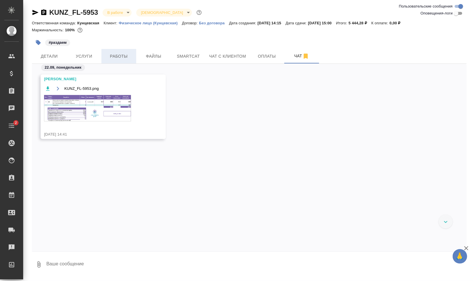
click at [112, 54] on span "Работы" at bounding box center [119, 56] width 28 height 7
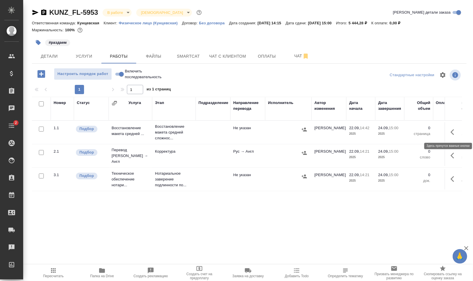
click at [449, 129] on button "button" at bounding box center [454, 132] width 14 height 14
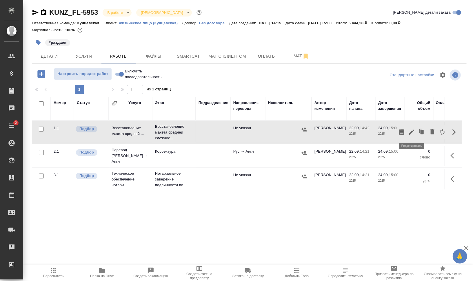
click at [410, 131] on icon "button" at bounding box center [411, 132] width 7 height 7
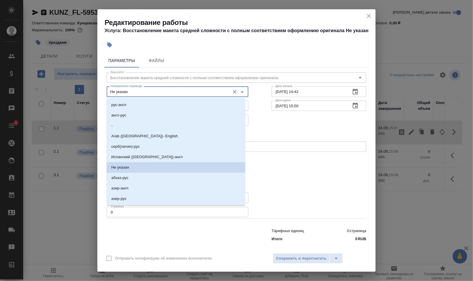
click at [139, 89] on input "Не указан" at bounding box center [167, 91] width 119 height 7
click at [150, 104] on li "рус-англ" at bounding box center [176, 105] width 138 height 10
type input "рус-англ"
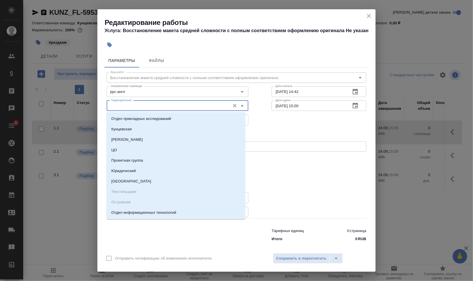
click at [148, 103] on input "Подразделение" at bounding box center [167, 105] width 119 height 7
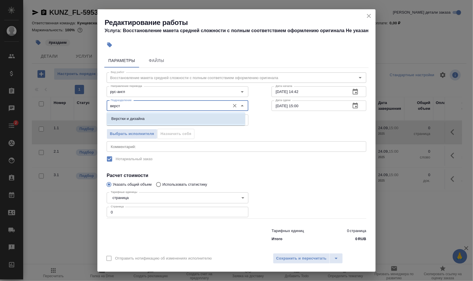
click at [166, 119] on li "Верстки и дизайна" at bounding box center [176, 118] width 138 height 10
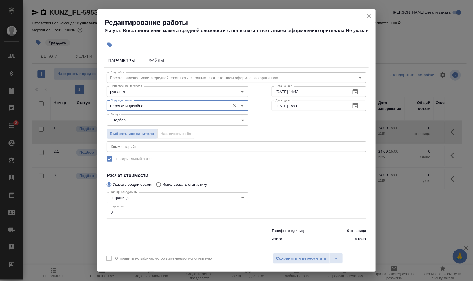
type input "Верстки и дизайна"
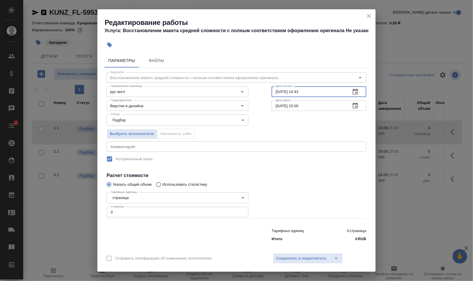
drag, startPoint x: 296, startPoint y: 90, endPoint x: 330, endPoint y: 93, distance: 34.6
click at [329, 93] on input "22.09.2025 14:42" at bounding box center [308, 91] width 74 height 10
type input "22.09.2025 15:14"
click at [274, 104] on input "24.09.2025 15:00" at bounding box center [308, 105] width 74 height 10
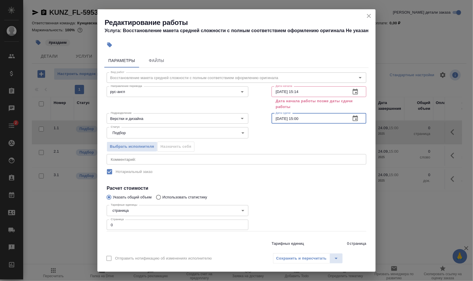
drag, startPoint x: 296, startPoint y: 116, endPoint x: 329, endPoint y: 115, distance: 33.3
click at [323, 115] on input "22.09.2025 15:00" at bounding box center [308, 118] width 74 height 10
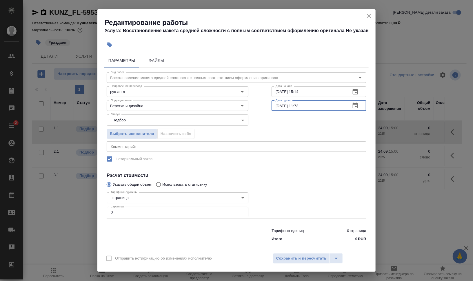
drag, startPoint x: 292, startPoint y: 105, endPoint x: 327, endPoint y: 108, distance: 35.7
click at [318, 107] on input "22.09.2025 11:73" at bounding box center [308, 105] width 74 height 10
type input "22.09.2025 17:30"
click at [294, 257] on span "Сохранить и пересчитать" at bounding box center [301, 258] width 50 height 7
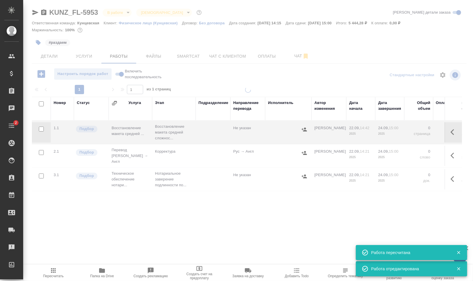
click at [457, 131] on icon "button" at bounding box center [453, 132] width 7 height 7
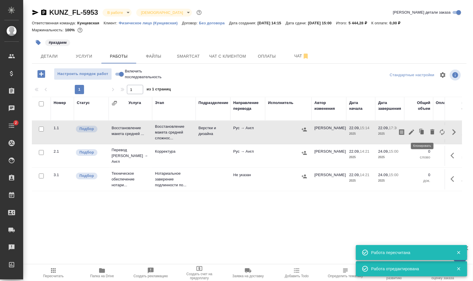
click at [413, 132] on icon "button" at bounding box center [411, 132] width 7 height 7
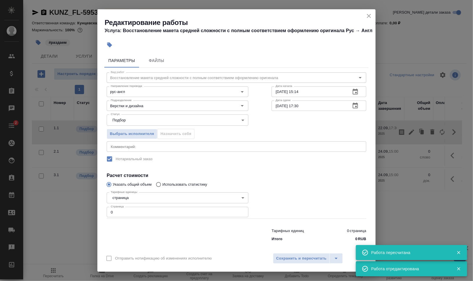
click at [148, 210] on input "0" at bounding box center [178, 212] width 142 height 10
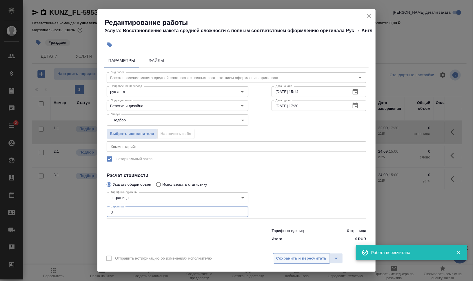
type input "3"
click at [294, 258] on span "Сохранить и пересчитать" at bounding box center [301, 258] width 50 height 7
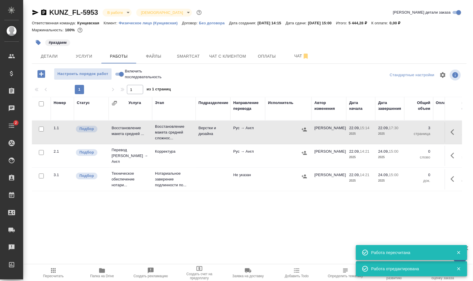
click at [73, 76] on span "Настроить порядок работ" at bounding box center [83, 74] width 52 height 7
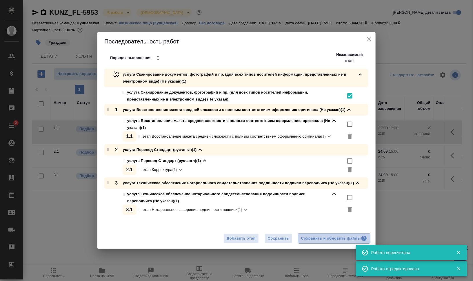
click at [316, 239] on div "Сохранить и обновить файлы" at bounding box center [334, 238] width 66 height 7
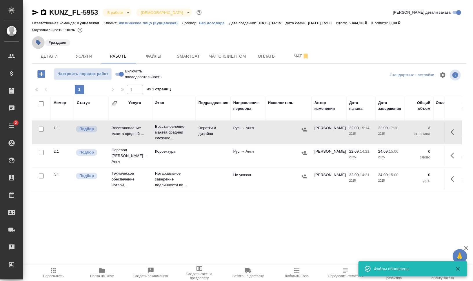
click at [38, 41] on icon "button" at bounding box center [38, 42] width 5 height 5
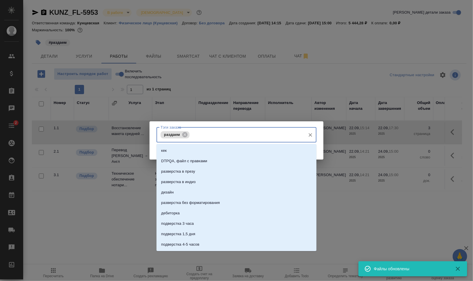
click at [207, 134] on input "Тэги заказа" at bounding box center [247, 135] width 112 height 10
type input "на раз"
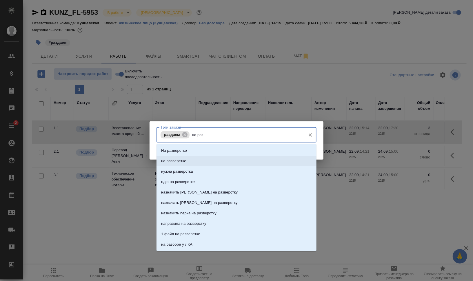
click at [239, 156] on li "на разверстке" at bounding box center [236, 161] width 160 height 10
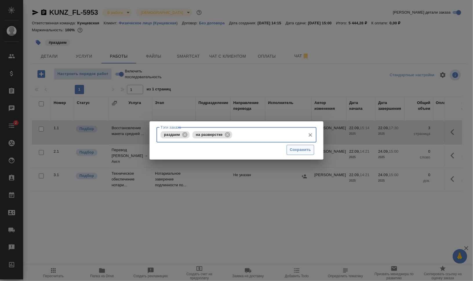
click at [303, 145] on button "Сохранить" at bounding box center [300, 150] width 28 height 10
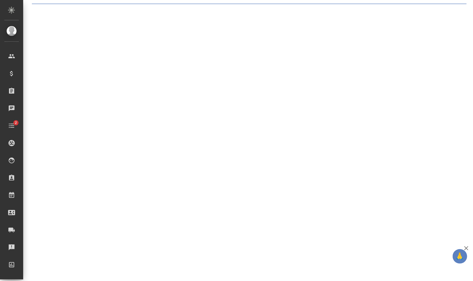
click at [303, 148] on div ".cls-1 fill:#fff; AWATERA Валеев Динар Клиенты Спецификации Заказы 0 Чаты 2 Tod…" at bounding box center [236, 140] width 473 height 281
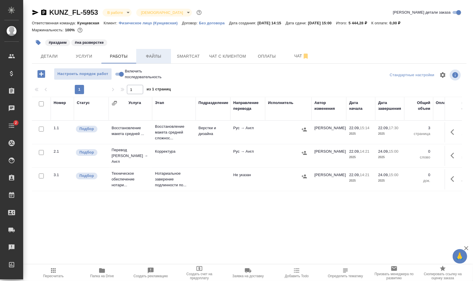
click at [148, 58] on span "Файлы" at bounding box center [154, 56] width 28 height 7
click at [118, 55] on span "Работы" at bounding box center [119, 56] width 28 height 7
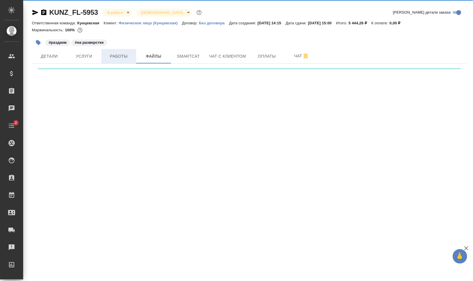
click at [118, 55] on span "Работы" at bounding box center [119, 56] width 28 height 7
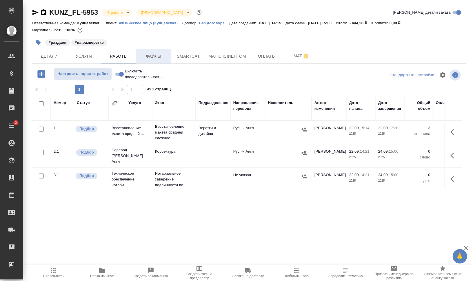
click at [157, 53] on span "Файлы" at bounding box center [154, 56] width 28 height 7
click at [125, 54] on span "Работы" at bounding box center [119, 56] width 28 height 7
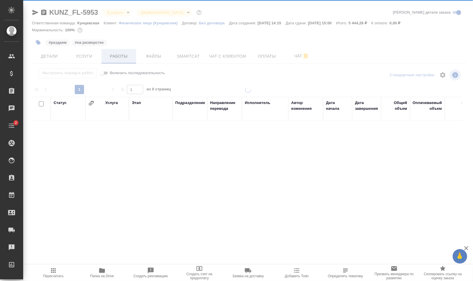
click at [125, 54] on div at bounding box center [247, 121] width 449 height 242
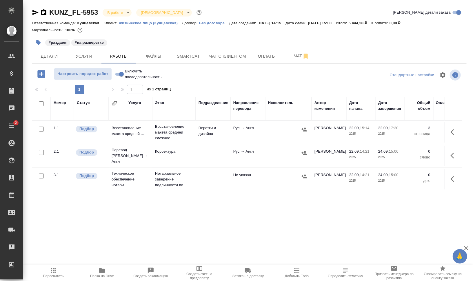
click at [147, 48] on div "#раздаем #на разверстке" at bounding box center [177, 42] width 290 height 13
click at [149, 56] on span "Файлы" at bounding box center [154, 56] width 28 height 7
click at [114, 54] on span "Работы" at bounding box center [119, 56] width 28 height 7
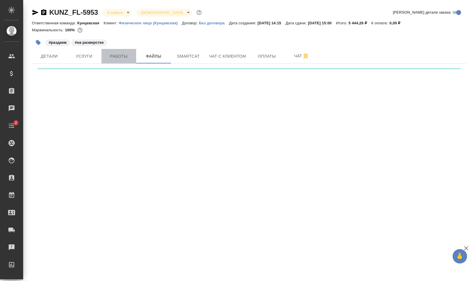
click at [114, 54] on span "Работы" at bounding box center [119, 56] width 28 height 7
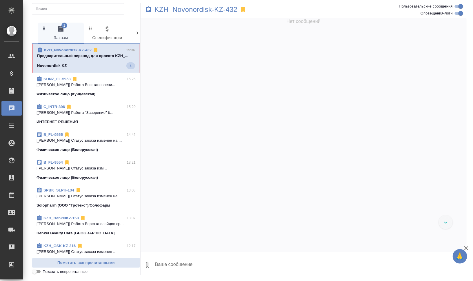
scroll to position [1132, 0]
click at [79, 57] on p "Предварительный перевод для проекта KZH_..." at bounding box center [86, 56] width 98 height 6
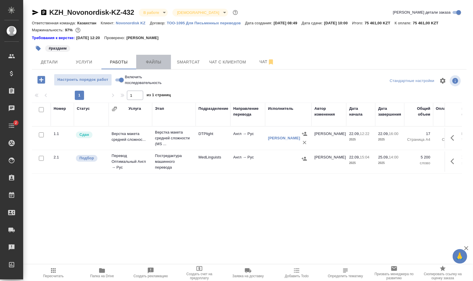
click at [157, 62] on span "Файлы" at bounding box center [154, 61] width 28 height 7
click at [102, 60] on button "Работы" at bounding box center [118, 62] width 35 height 14
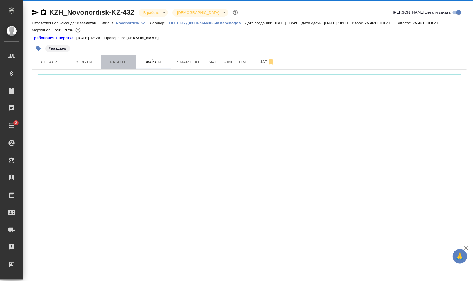
click at [102, 60] on button "Работы" at bounding box center [118, 62] width 35 height 14
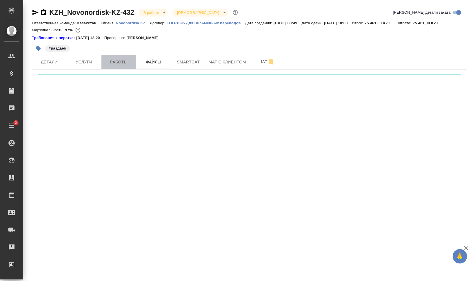
click at [102, 60] on button "Работы" at bounding box center [118, 62] width 35 height 14
